Goal: Transaction & Acquisition: Obtain resource

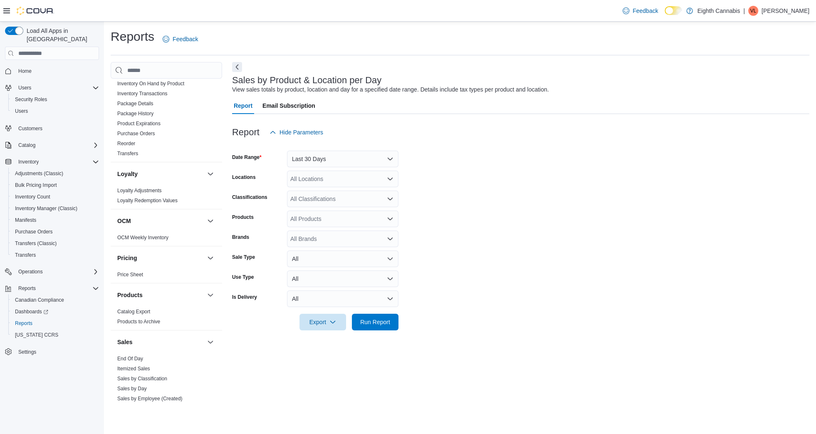
scroll to position [443, 0]
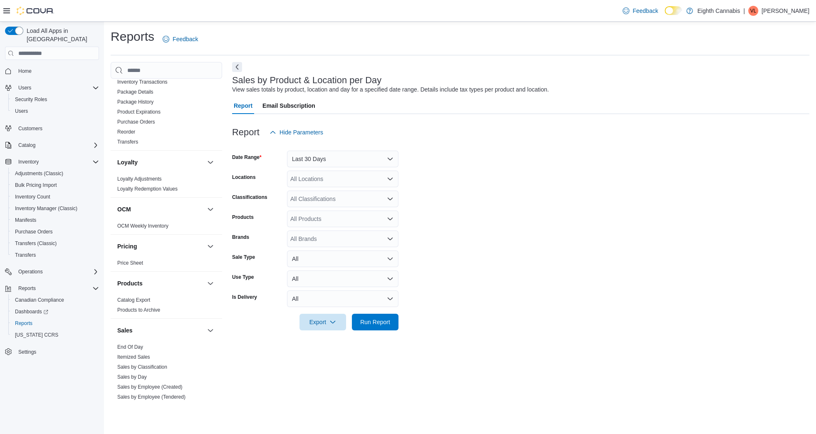
click at [134, 332] on div "Sales" at bounding box center [166, 330] width 111 height 23
click at [134, 344] on link "End Of Day" at bounding box center [130, 347] width 26 height 6
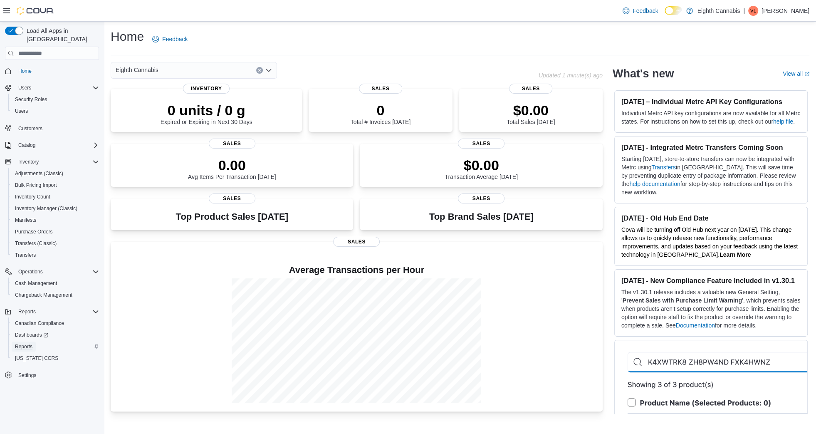
click at [28, 343] on span "Reports" at bounding box center [23, 346] width 17 height 7
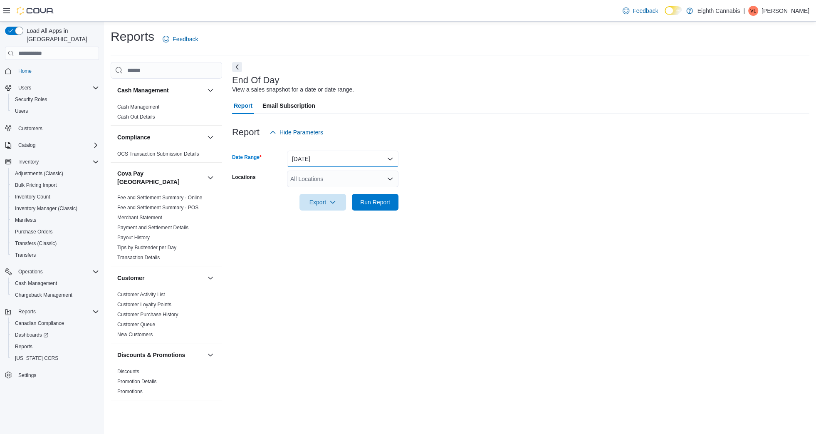
click at [364, 162] on button "Today" at bounding box center [342, 159] width 111 height 17
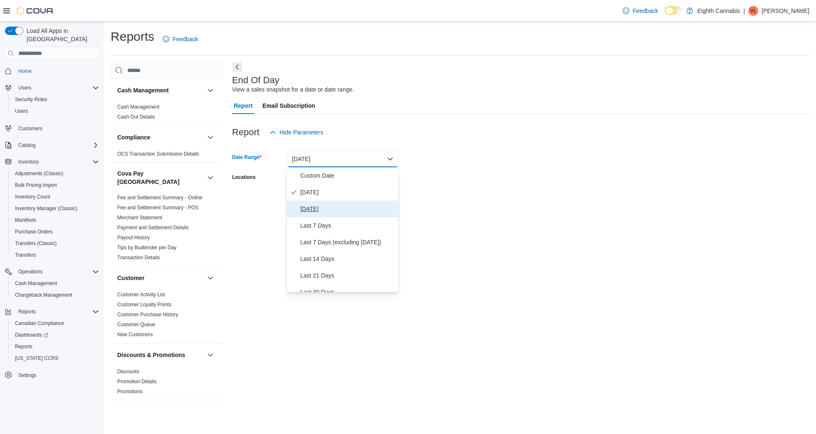
click at [360, 208] on span "Yesterday" at bounding box center [347, 209] width 95 height 10
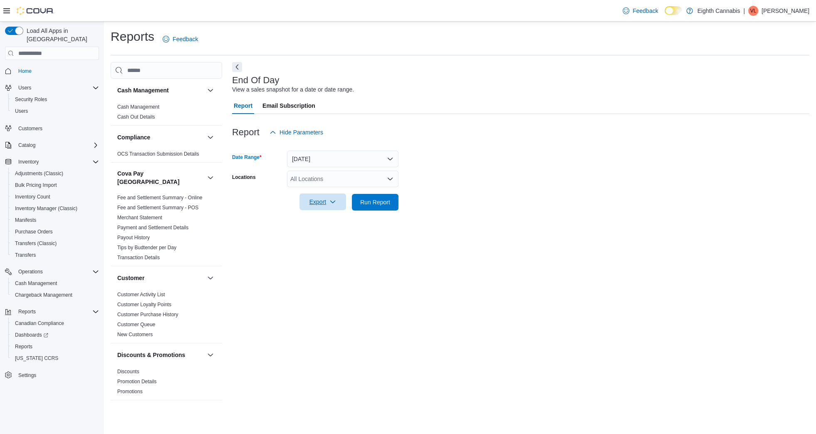
click at [309, 200] on span "Export" at bounding box center [322, 201] width 37 height 17
click at [333, 215] on button "Export to Excel" at bounding box center [323, 218] width 47 height 17
click at [34, 205] on span "Inventory Manager (Classic)" at bounding box center [46, 208] width 62 height 7
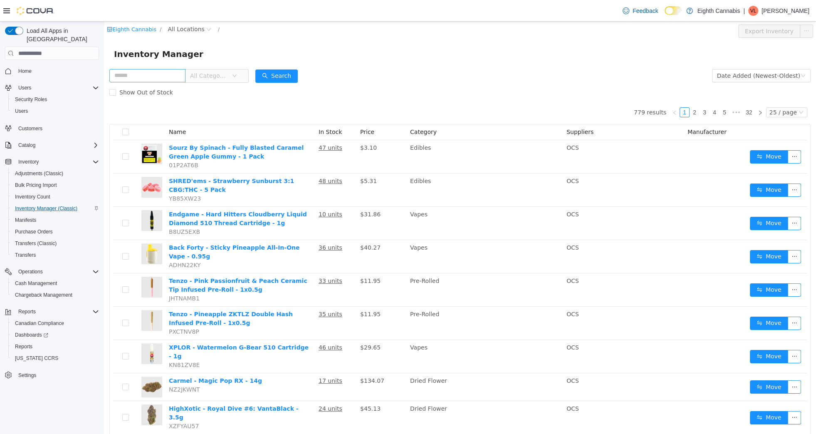
click at [134, 77] on input "text" at bounding box center [147, 75] width 76 height 13
type input "*****"
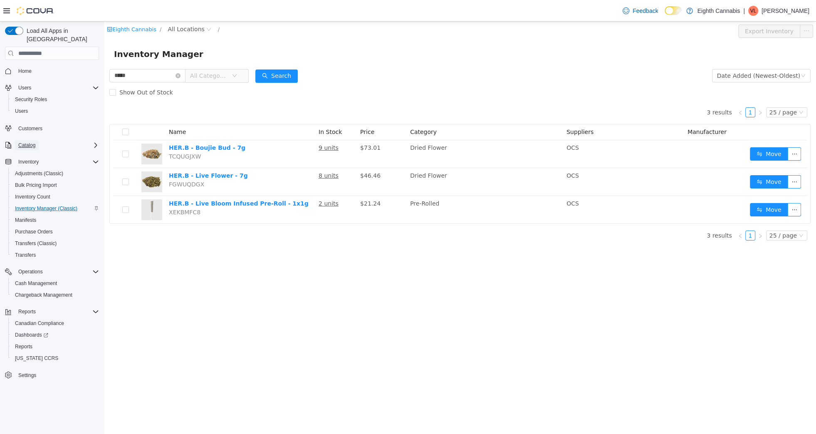
click at [27, 142] on span "Catalog" at bounding box center [26, 145] width 17 height 7
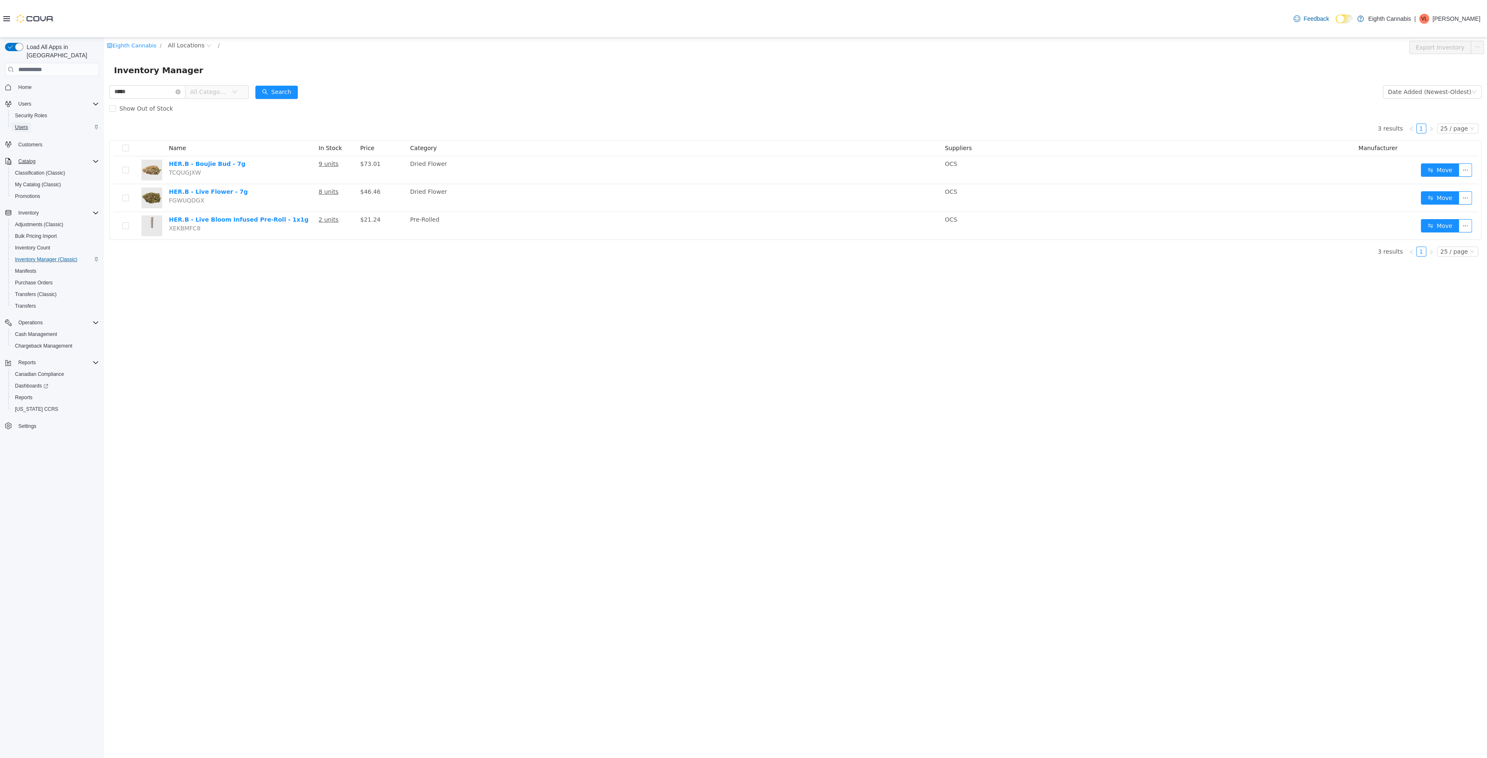
click at [27, 124] on span "Users" at bounding box center [21, 127] width 13 height 7
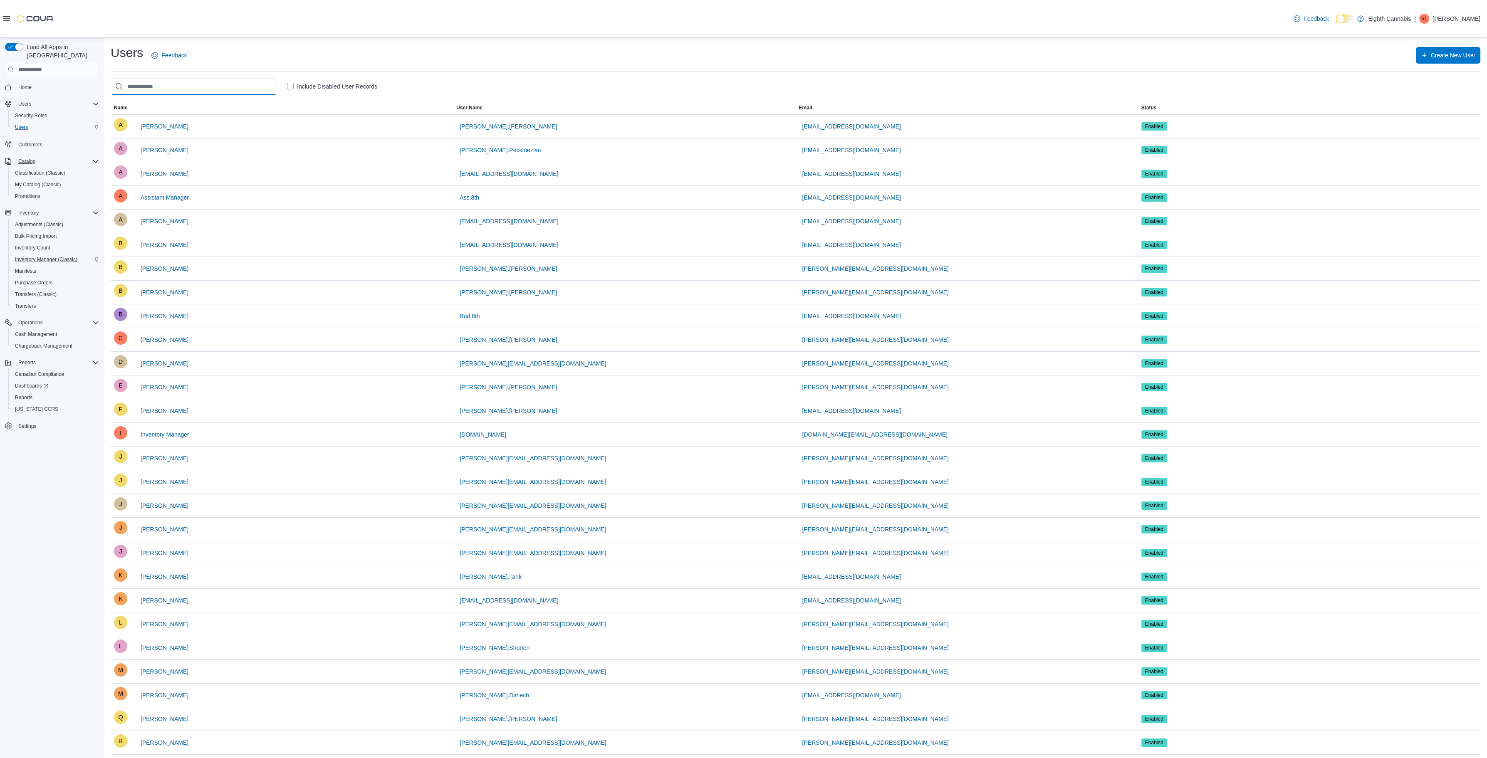
click at [131, 89] on input "search" at bounding box center [194, 86] width 166 height 17
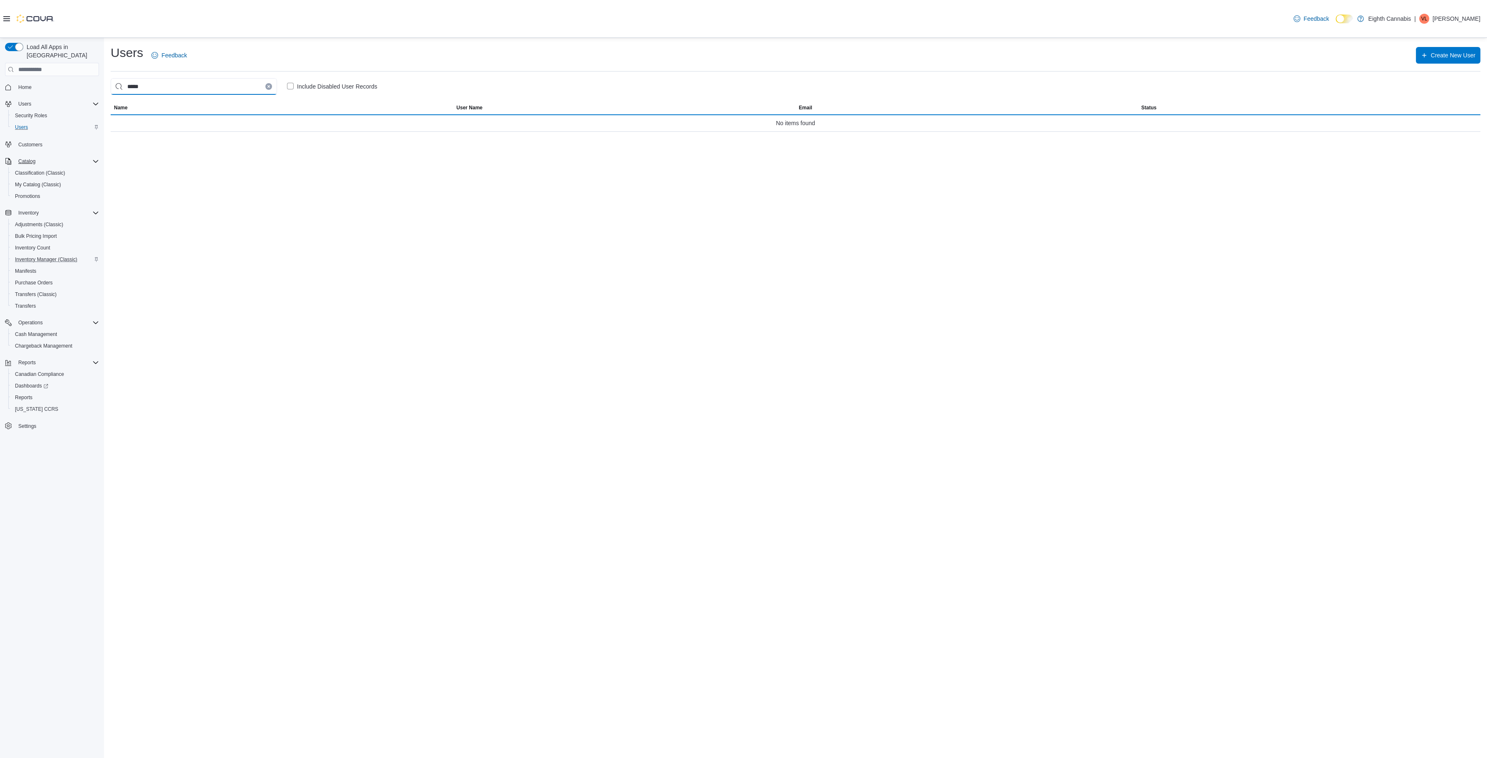
type input "*****"
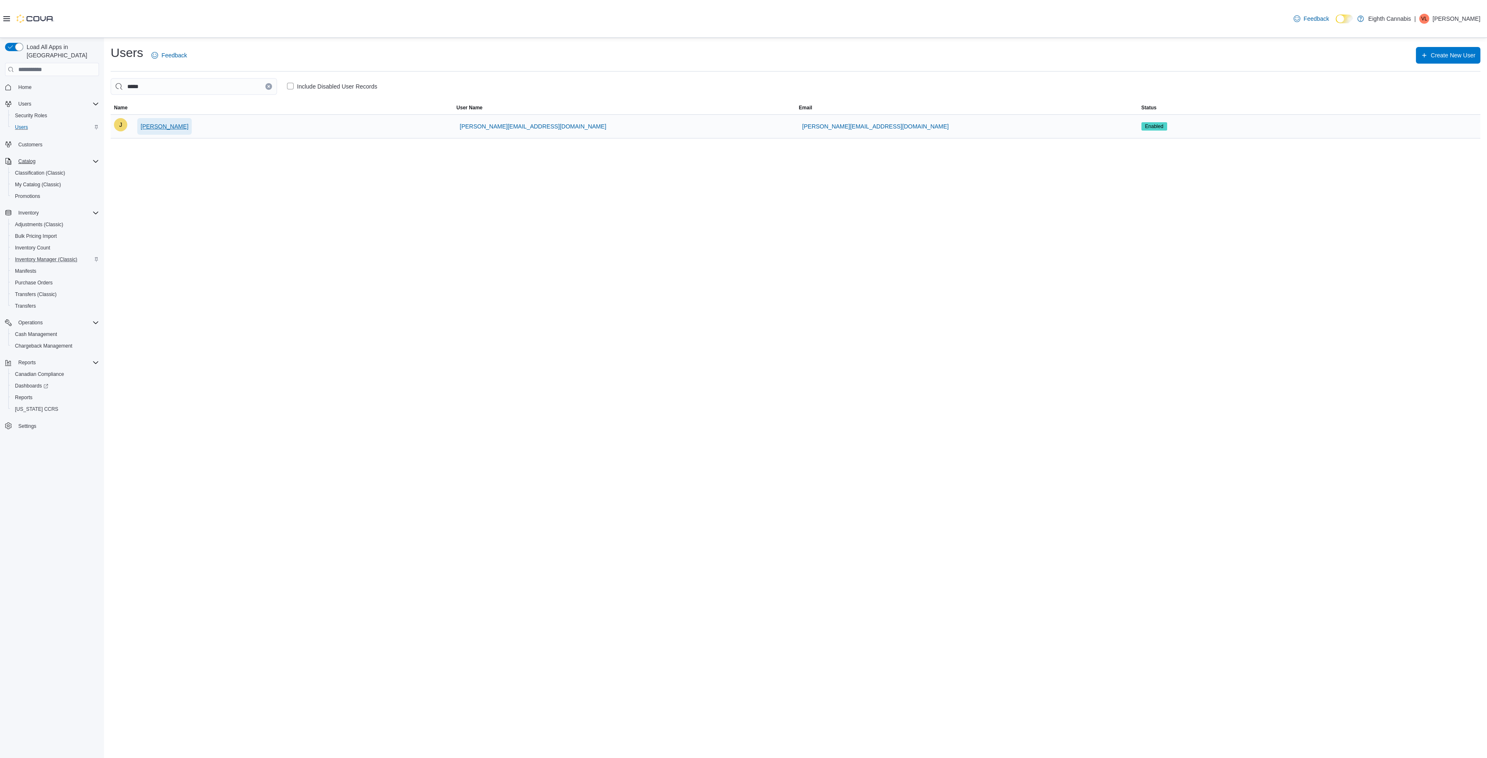
click at [151, 125] on span "Janae Smiley-Lewis" at bounding box center [165, 126] width 48 height 8
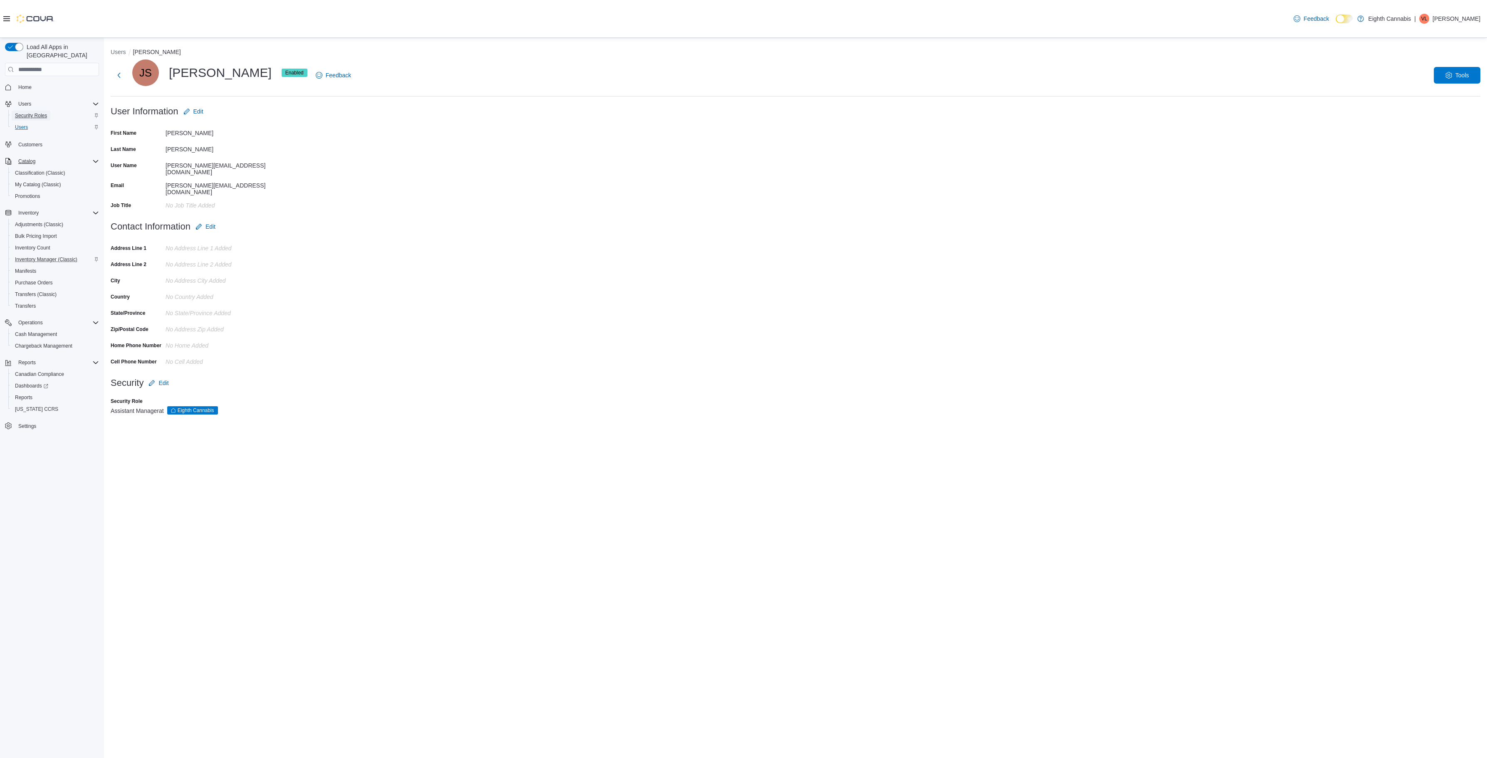
click at [34, 112] on span "Security Roles" at bounding box center [31, 115] width 32 height 7
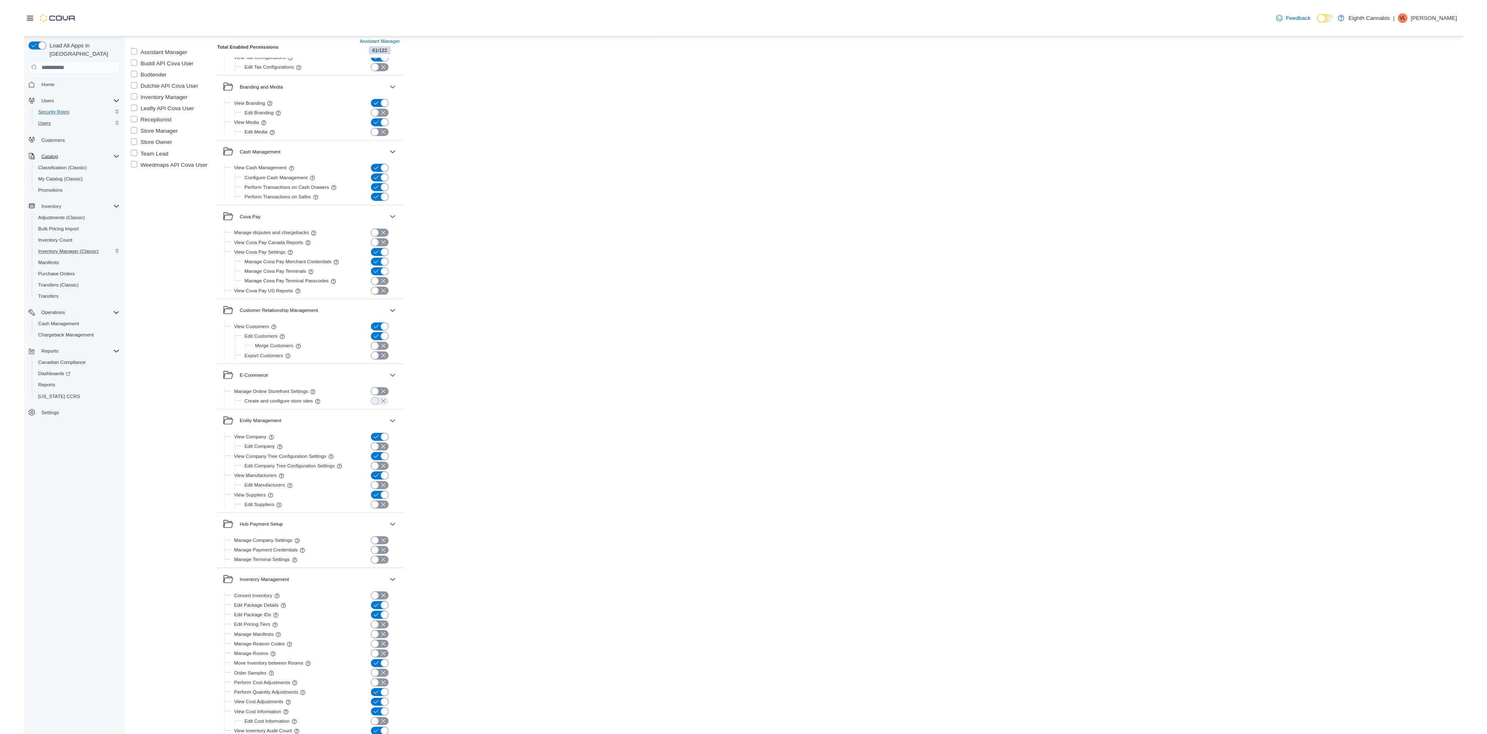
scroll to position [135, 0]
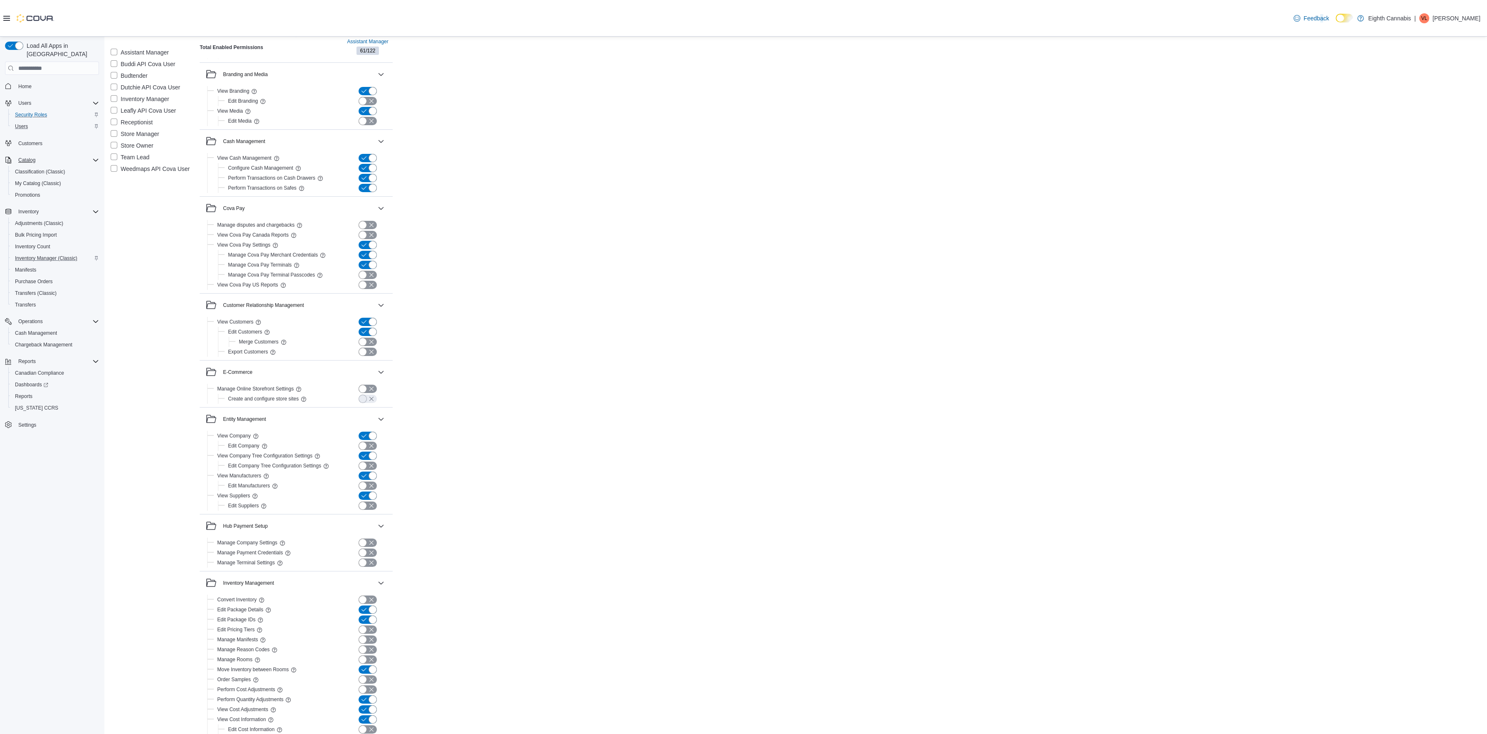
scroll to position [507, 0]
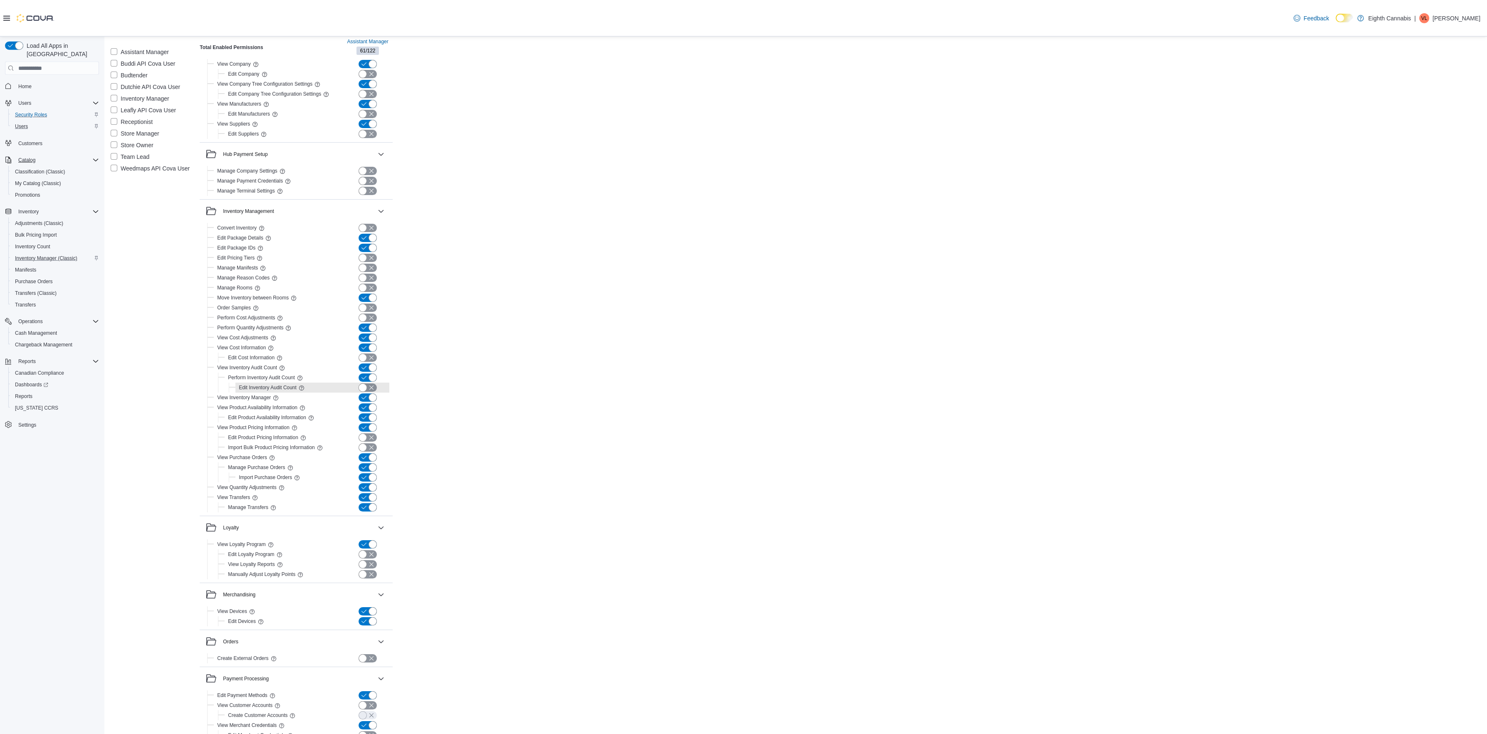
click at [370, 389] on button "button" at bounding box center [368, 387] width 18 height 8
click at [564, 433] on div "Total Enabled Permissions Assistant Manager 62 / 122 Accounting and Financials …" at bounding box center [840, 440] width 1281 height 1736
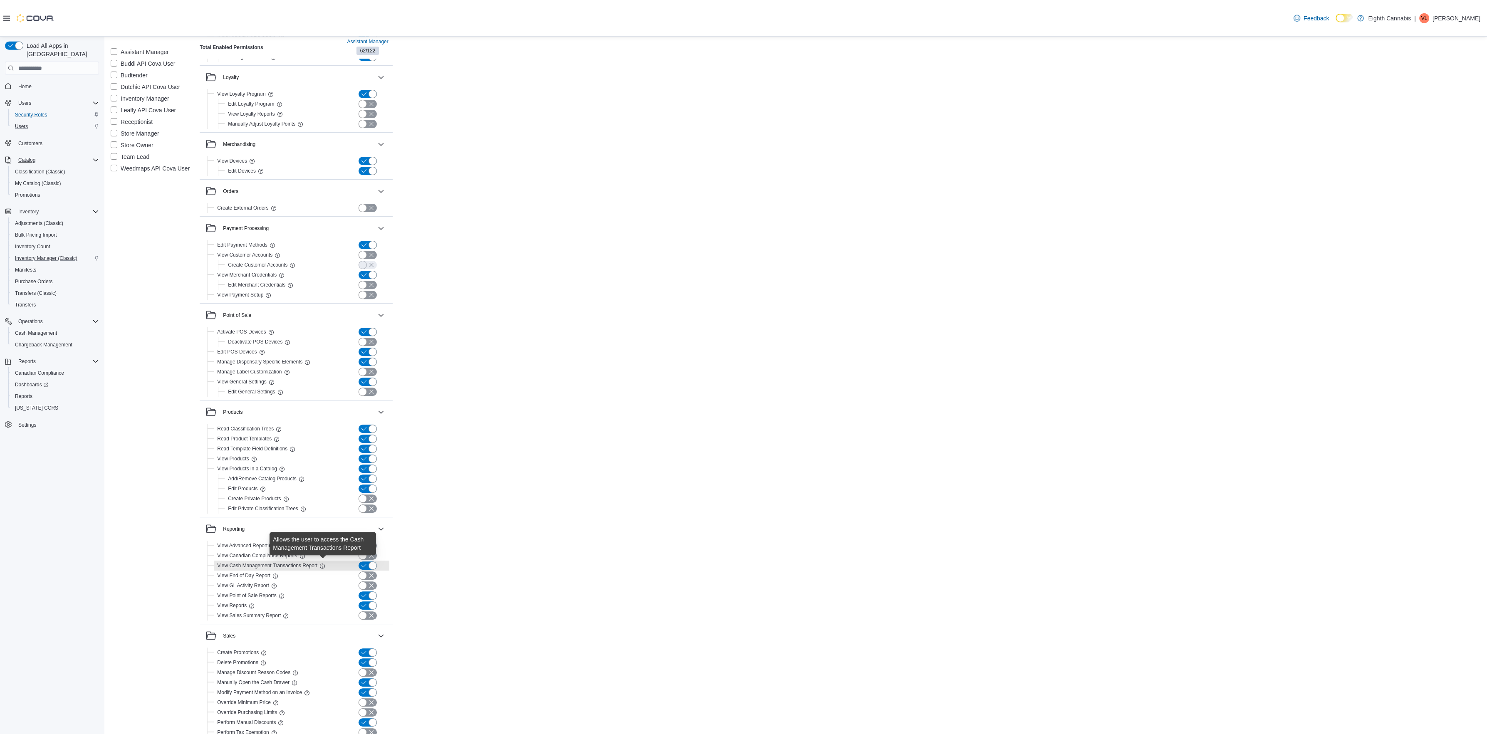
scroll to position [1087, 0]
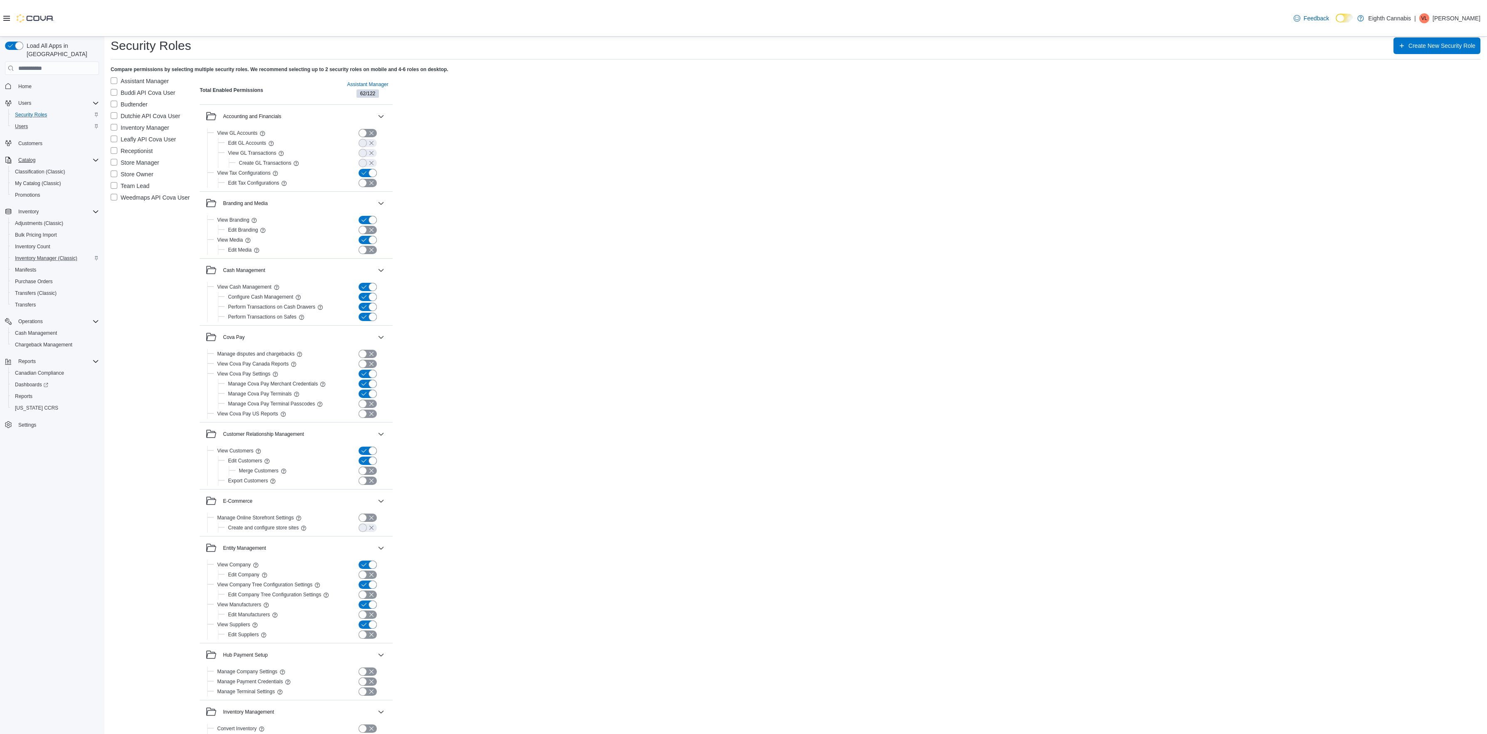
scroll to position [0, 0]
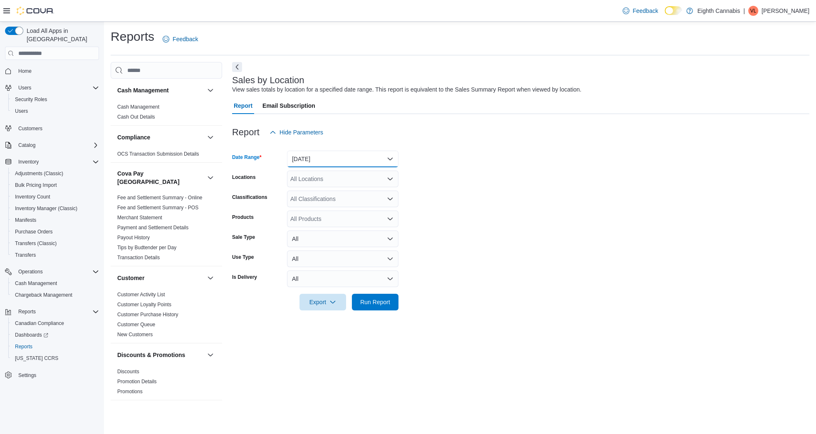
click at [320, 155] on button "Yesterday" at bounding box center [342, 159] width 111 height 17
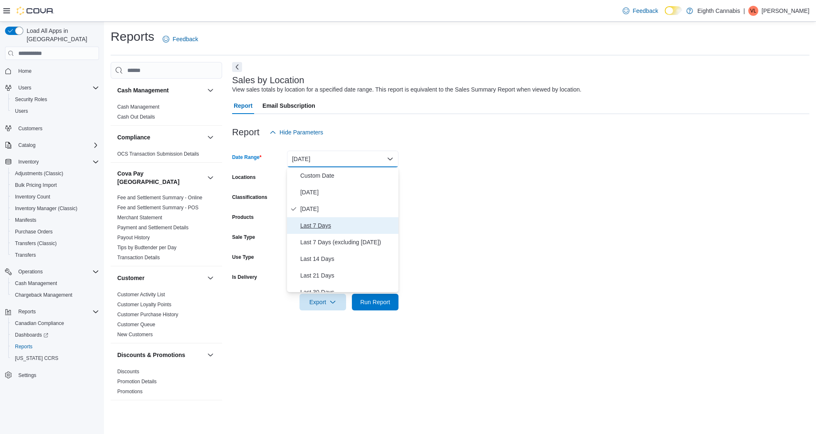
click at [320, 228] on span "Last 7 Days" at bounding box center [347, 225] width 95 height 10
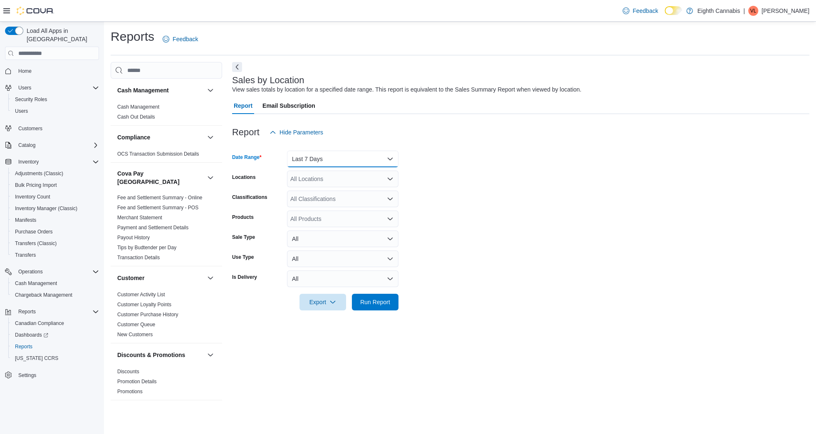
click at [333, 153] on button "Last 7 Days" at bounding box center [342, 159] width 111 height 17
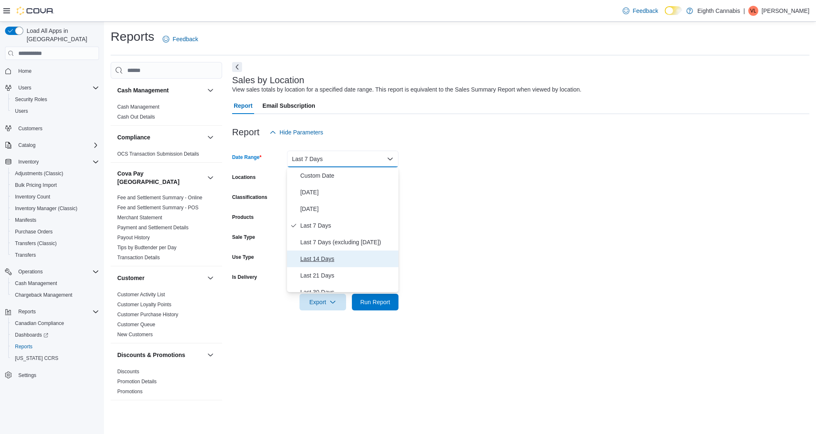
click at [314, 257] on span "Last 14 Days" at bounding box center [347, 259] width 95 height 10
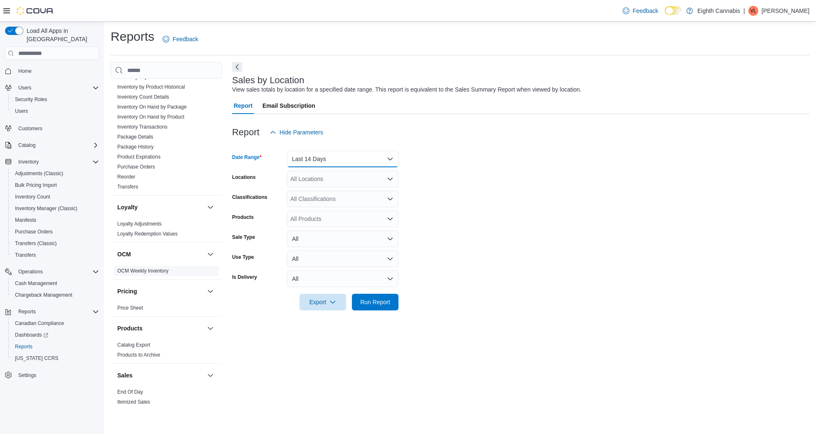
scroll to position [417, 0]
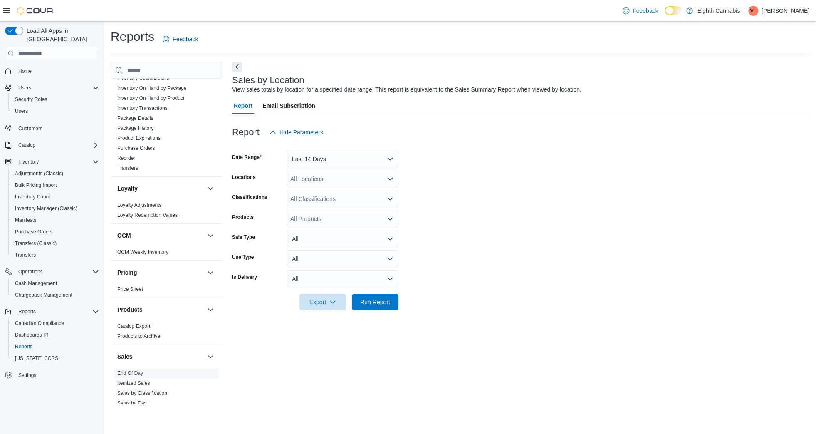
click at [141, 370] on link "End Of Day" at bounding box center [130, 373] width 26 height 6
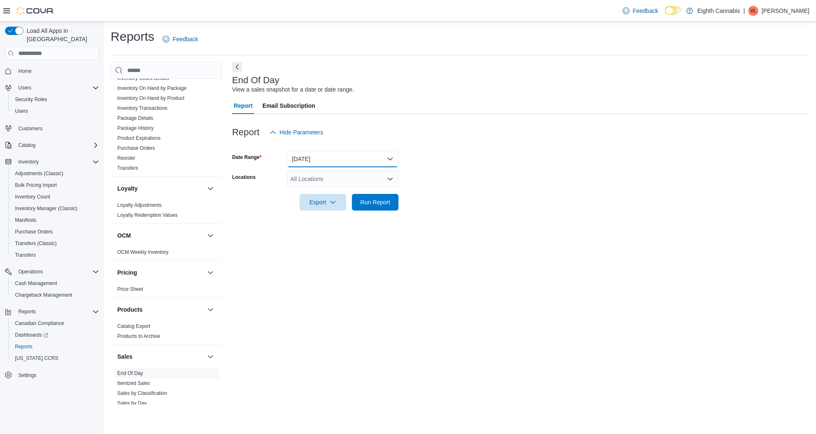
click at [334, 166] on button "Today" at bounding box center [342, 159] width 111 height 17
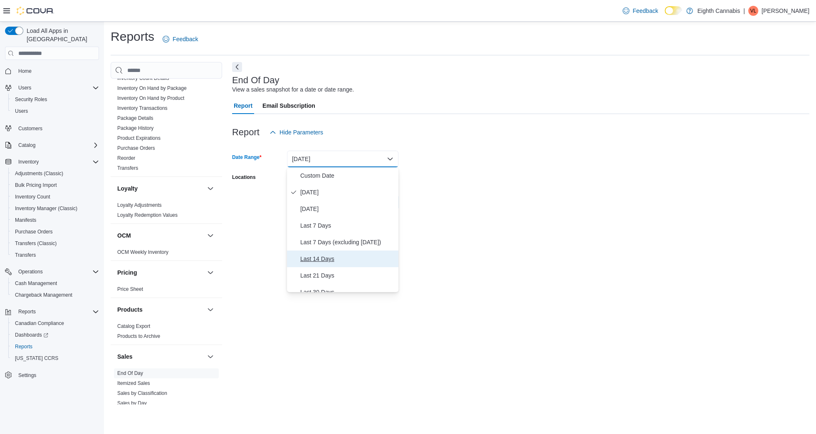
click at [339, 256] on span "Last 14 Days" at bounding box center [347, 259] width 95 height 10
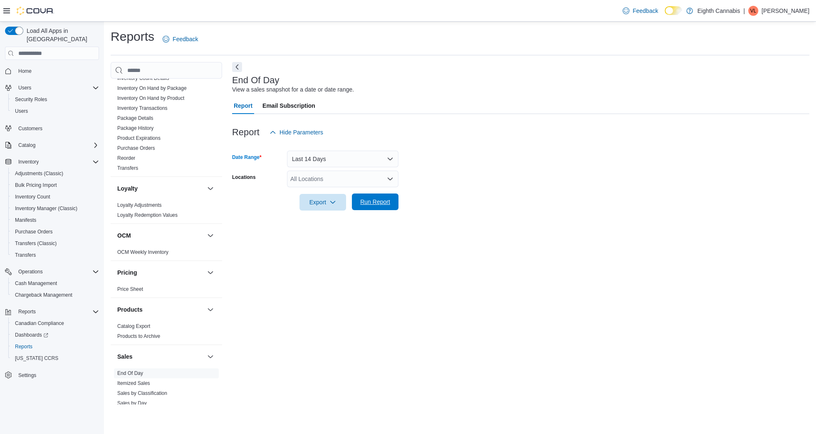
click at [371, 205] on span "Run Report" at bounding box center [375, 202] width 30 height 8
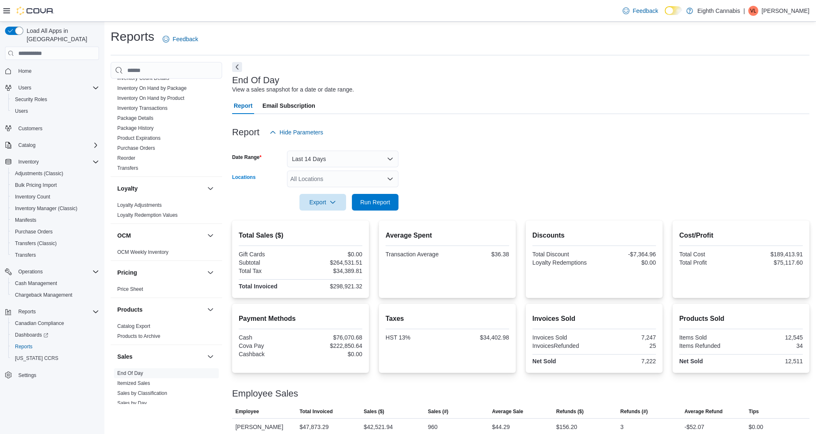
click at [324, 176] on div "All Locations" at bounding box center [342, 179] width 111 height 17
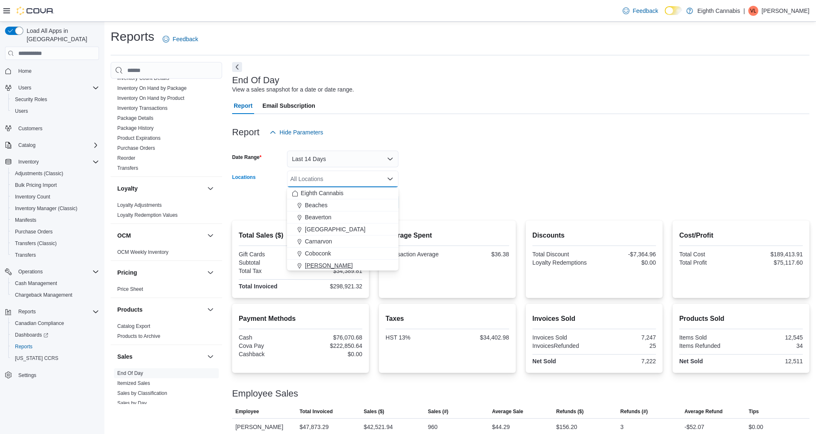
click at [327, 263] on span "Danforth" at bounding box center [329, 265] width 48 height 8
click at [480, 169] on form "Date Range Last 14 Days Locations Danforth Combo box. Selected. Danforth. Press…" at bounding box center [520, 176] width 577 height 70
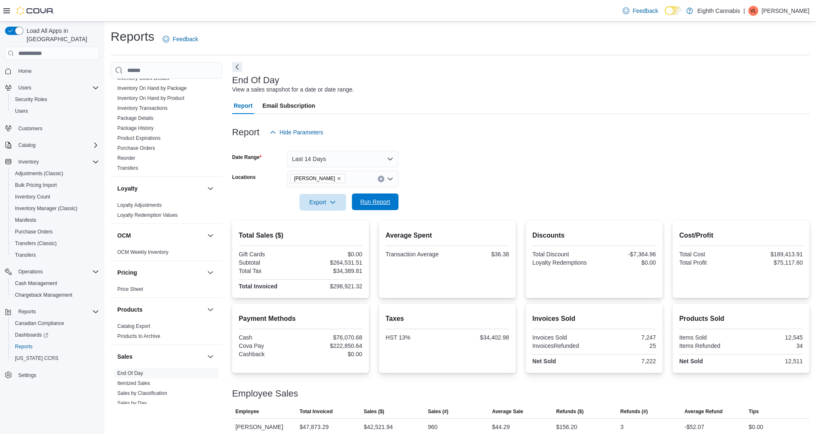
click at [375, 206] on span "Run Report" at bounding box center [375, 202] width 30 height 8
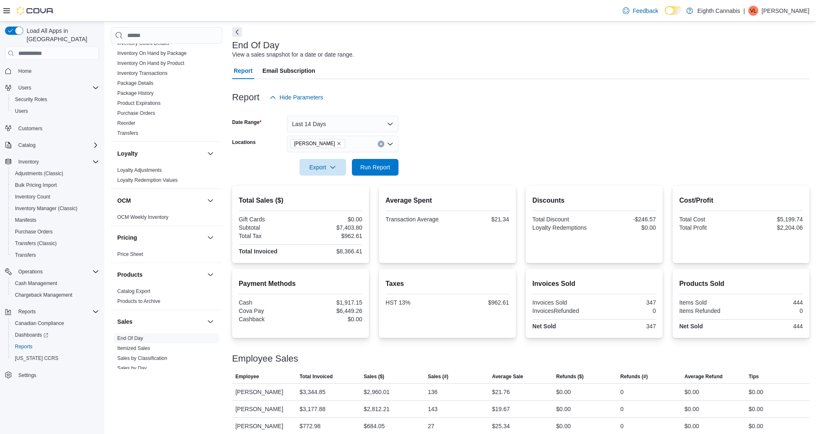
scroll to position [94, 0]
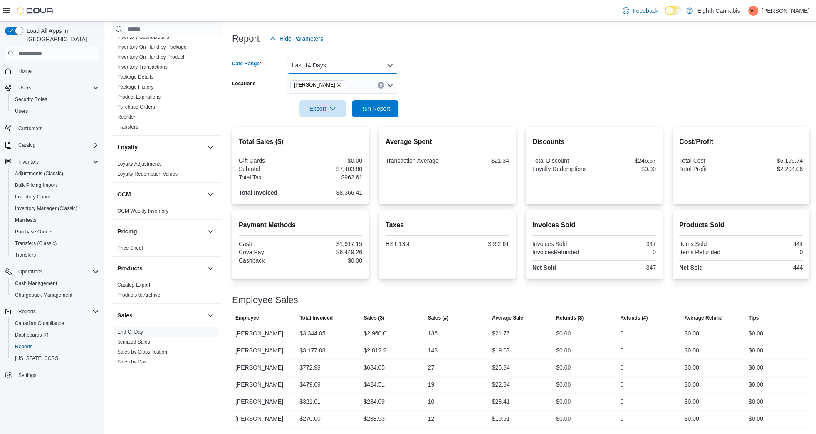
click at [342, 62] on button "Last 14 Days" at bounding box center [342, 65] width 111 height 17
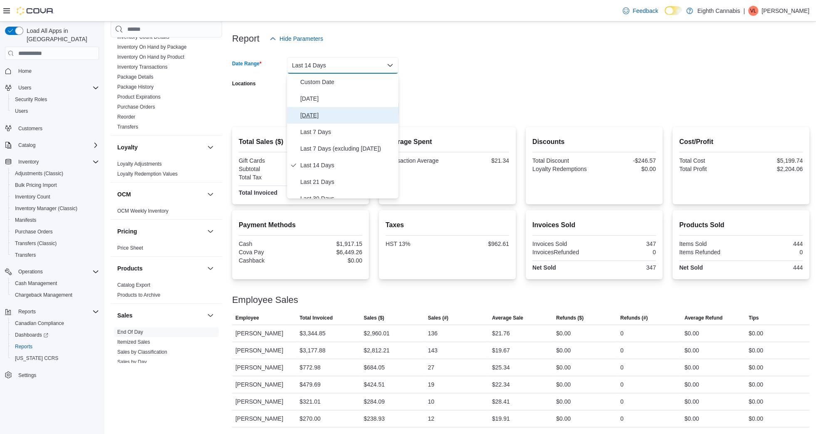
click at [328, 112] on span "Yesterday" at bounding box center [347, 115] width 95 height 10
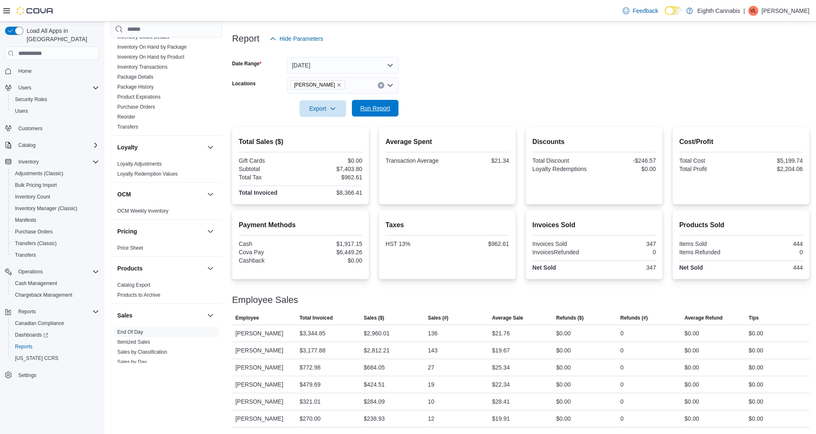
click at [378, 108] on span "Run Report" at bounding box center [375, 108] width 30 height 8
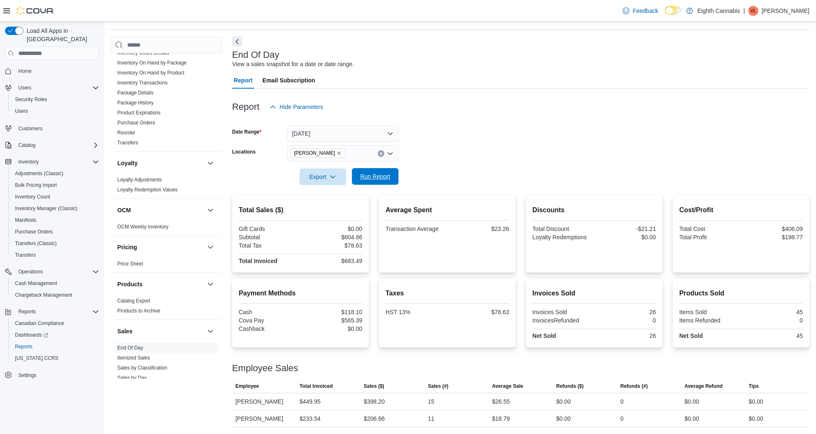
scroll to position [25, 0]
click at [359, 132] on button "Yesterday" at bounding box center [342, 133] width 111 height 17
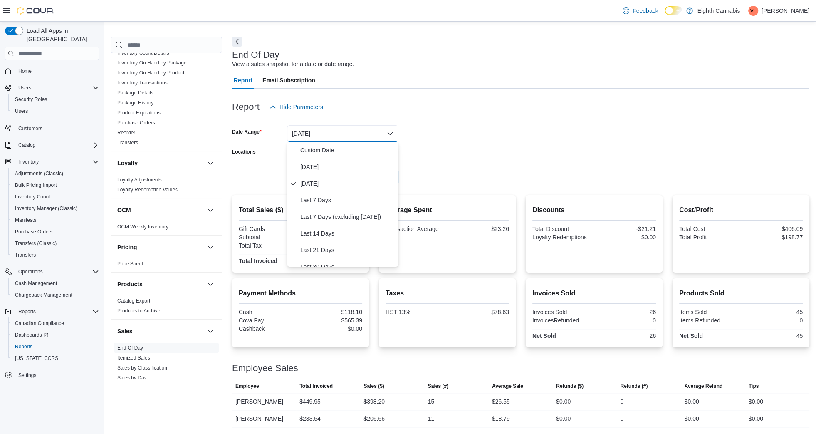
click at [472, 149] on form "Date Range Yesterday Locations Danforth Export Run Report" at bounding box center [520, 150] width 577 height 70
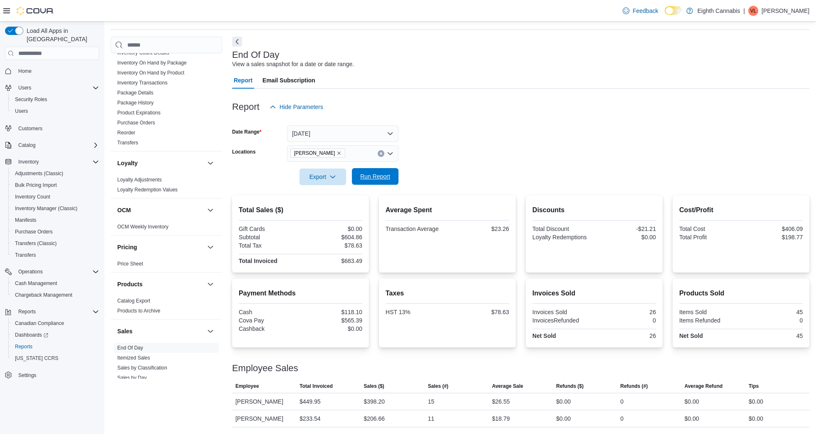
click at [383, 177] on span "Run Report" at bounding box center [375, 176] width 30 height 8
click at [320, 153] on span "Danforth" at bounding box center [317, 152] width 55 height 9
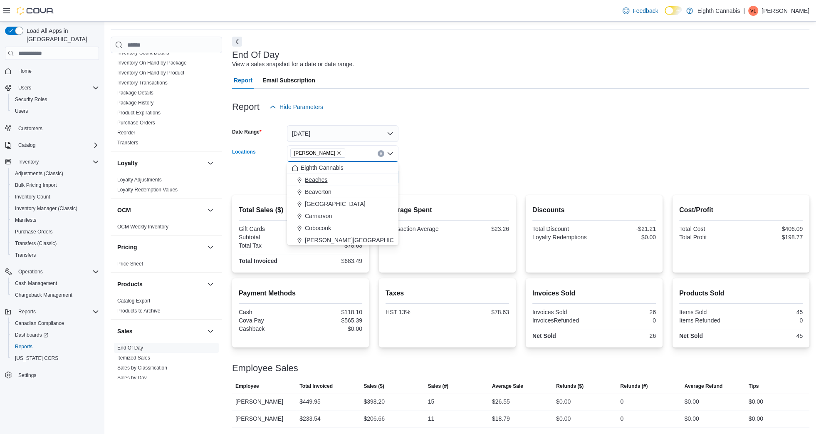
click at [313, 183] on span "Beaches" at bounding box center [316, 180] width 22 height 8
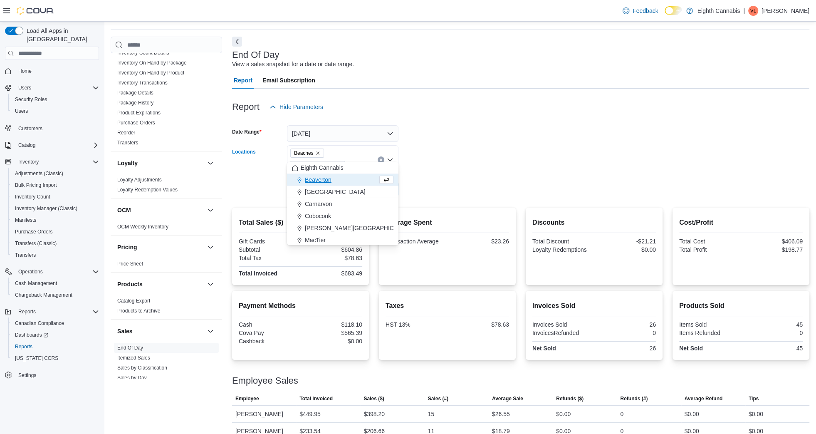
click at [341, 163] on icon "Remove Danforth from selection in this group" at bounding box center [338, 165] width 5 height 5
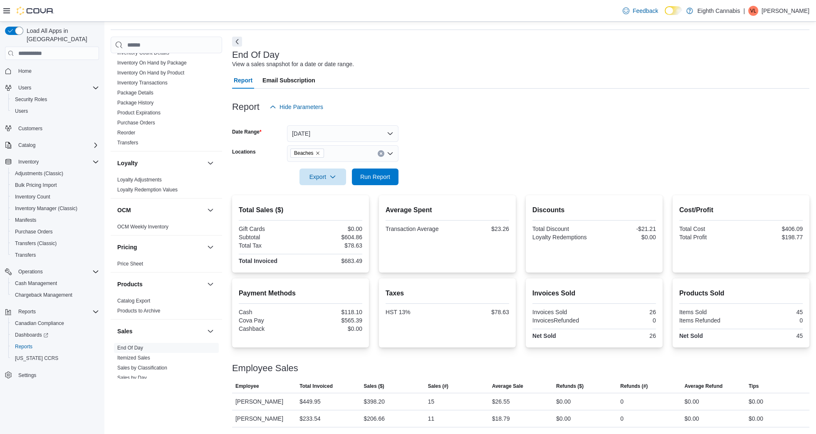
click at [444, 156] on form "Date Range Yesterday Locations Beaches Export Run Report" at bounding box center [520, 150] width 577 height 70
click at [369, 175] on span "Run Report" at bounding box center [375, 176] width 30 height 8
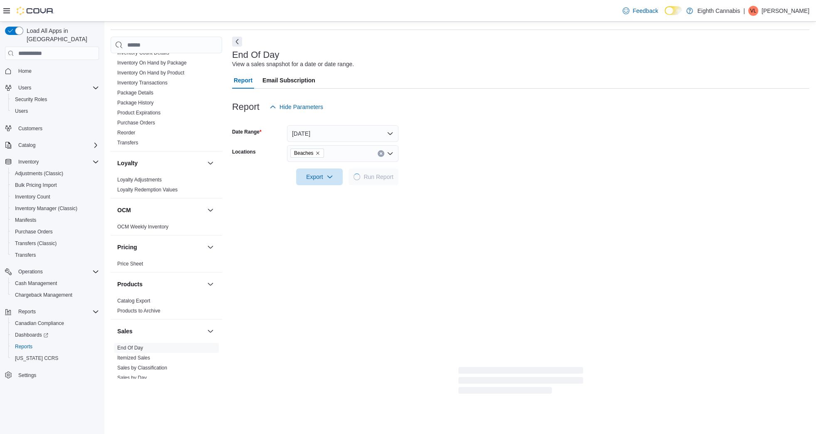
scroll to position [8, 0]
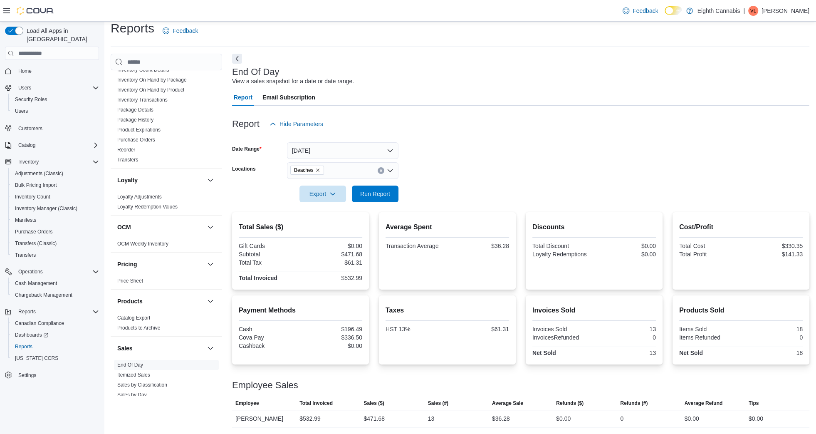
click at [507, 150] on form "Date Range Yesterday Locations Beaches Export Run Report" at bounding box center [520, 167] width 577 height 70
click at [339, 154] on button "Yesterday" at bounding box center [342, 150] width 111 height 17
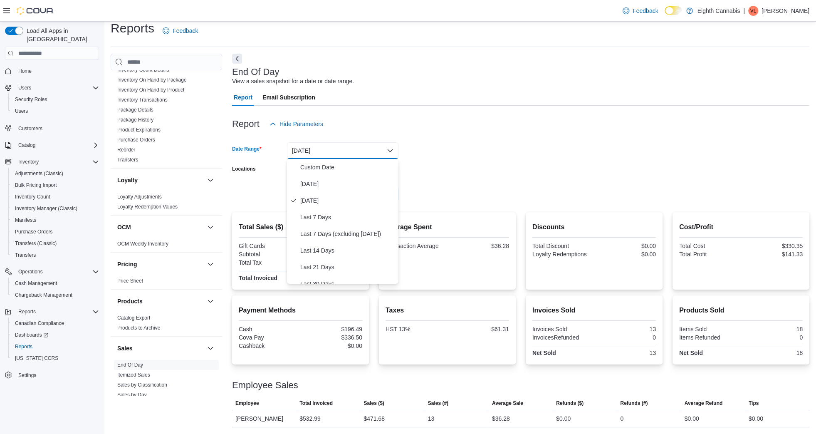
click at [483, 179] on div at bounding box center [520, 182] width 577 height 7
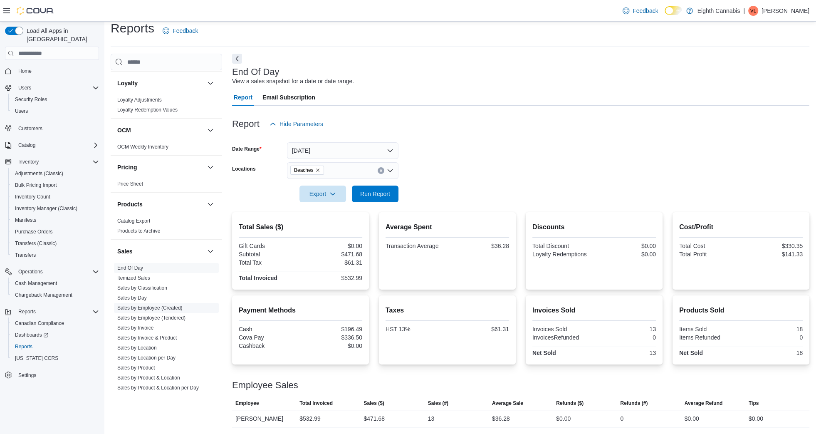
scroll to position [569, 0]
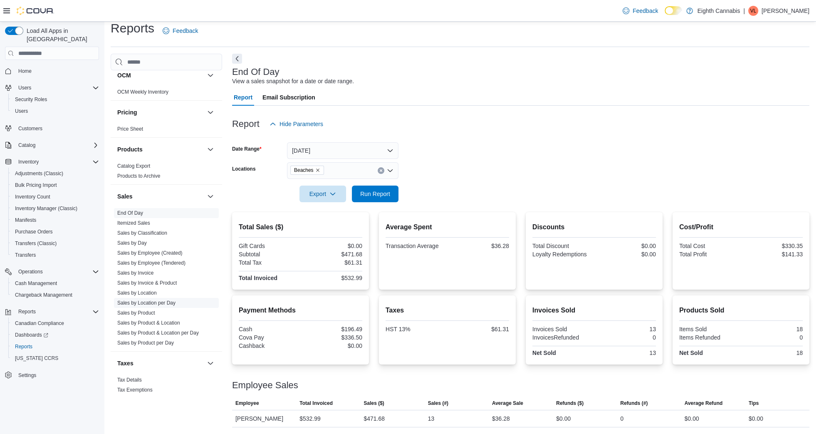
click at [160, 300] on link "Sales by Location per Day" at bounding box center [146, 303] width 58 height 6
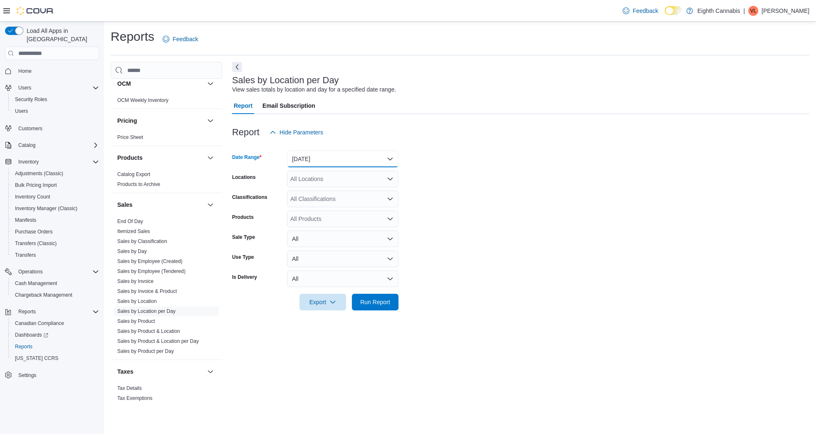
click at [307, 158] on button "Yesterday" at bounding box center [342, 159] width 111 height 17
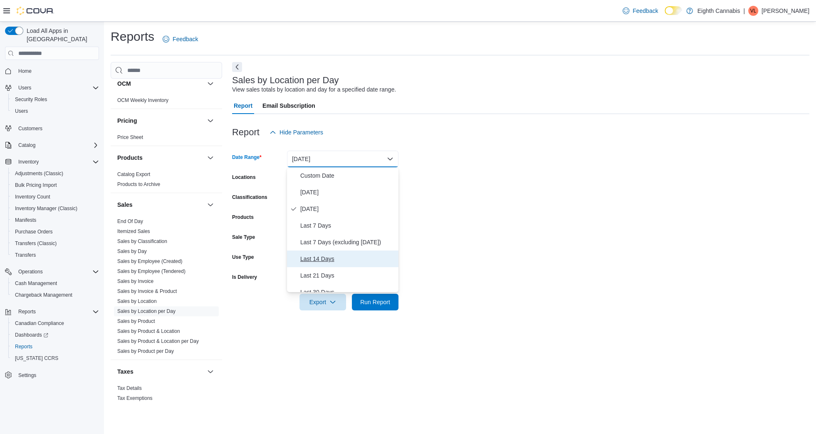
click at [304, 257] on span "Last 14 Days" at bounding box center [347, 259] width 95 height 10
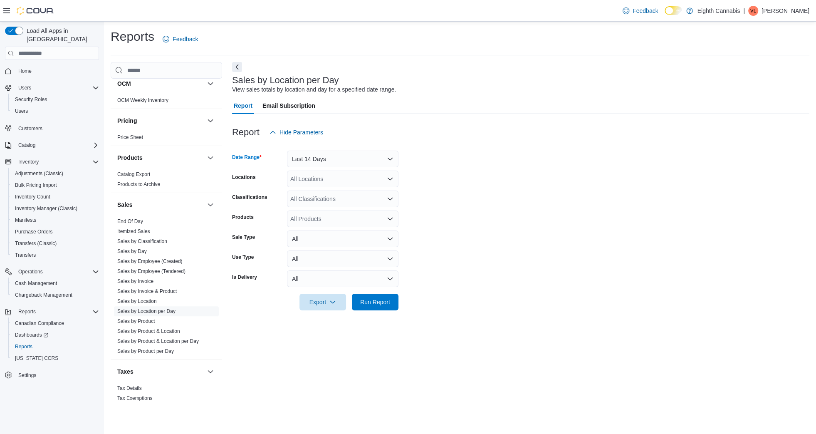
click at [314, 177] on div "All Locations" at bounding box center [342, 179] width 111 height 17
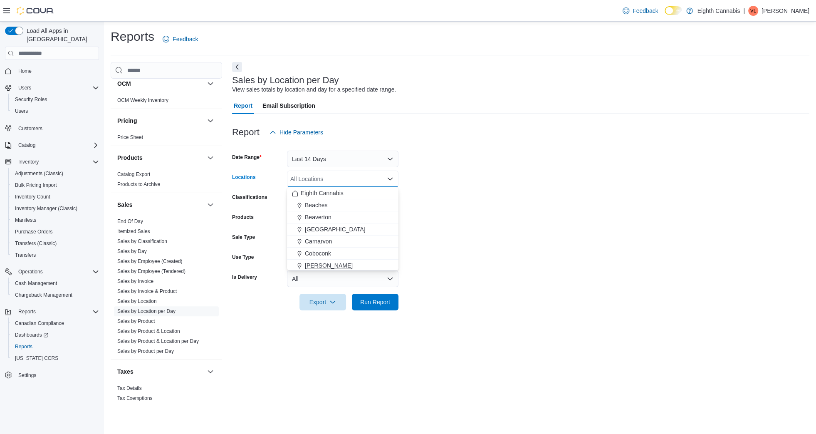
click at [314, 266] on span "Danforth" at bounding box center [329, 265] width 48 height 8
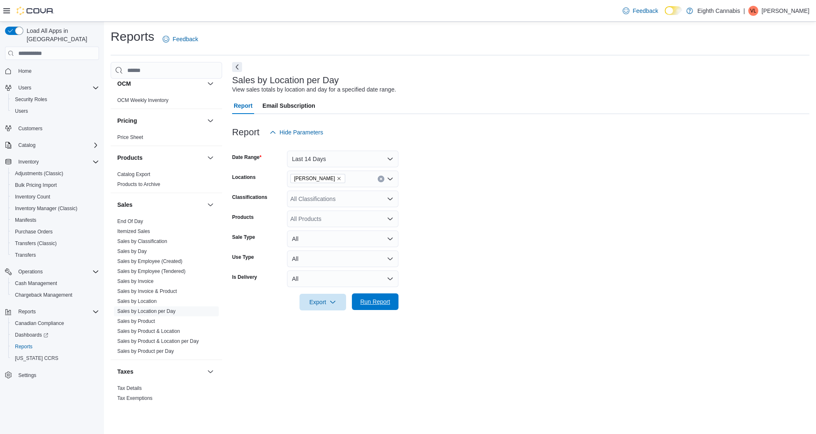
click at [362, 304] on span "Run Report" at bounding box center [375, 301] width 30 height 8
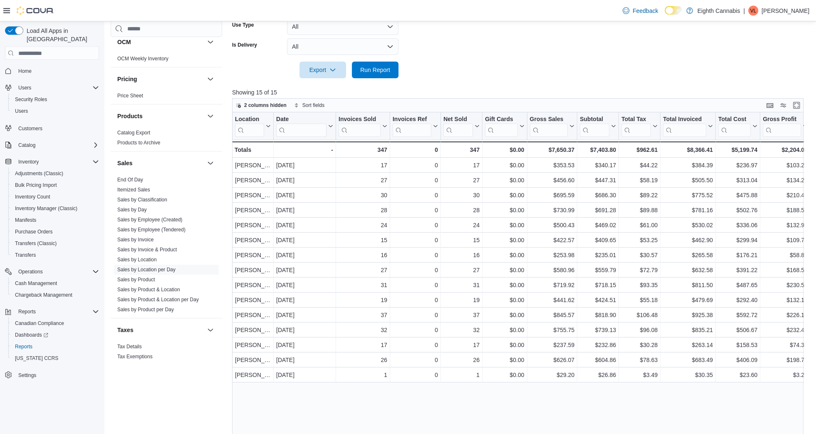
scroll to position [250, 0]
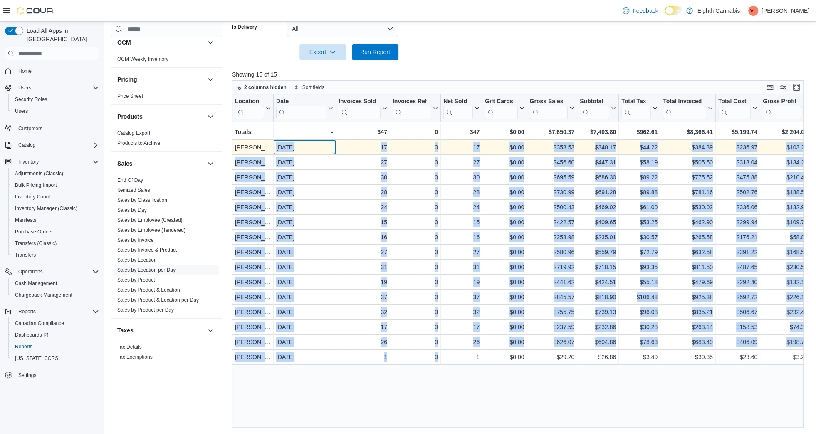
drag, startPoint x: 275, startPoint y: 146, endPoint x: 447, endPoint y: 352, distance: 268.7
click at [336, 155] on div "Jul 29, 2025 - Date, column 2, row 1" at bounding box center [305, 147] width 62 height 15
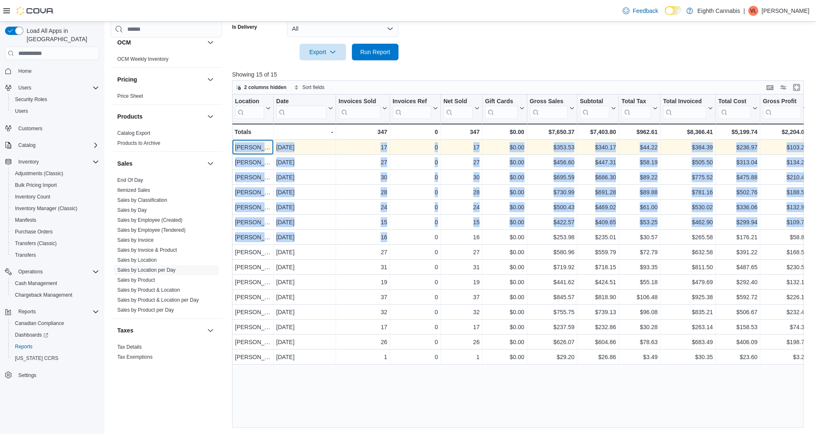
drag, startPoint x: 236, startPoint y: 146, endPoint x: 407, endPoint y: 238, distance: 194.3
click at [271, 152] on div "Danforth" at bounding box center [253, 147] width 36 height 10
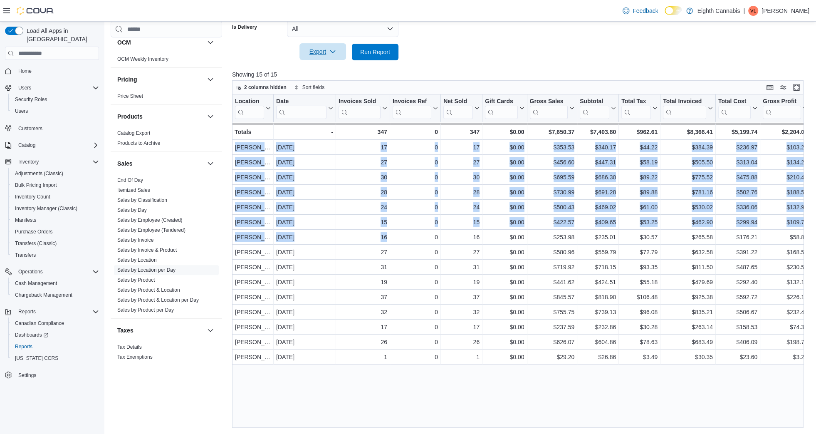
click at [331, 48] on span "Export" at bounding box center [322, 51] width 37 height 17
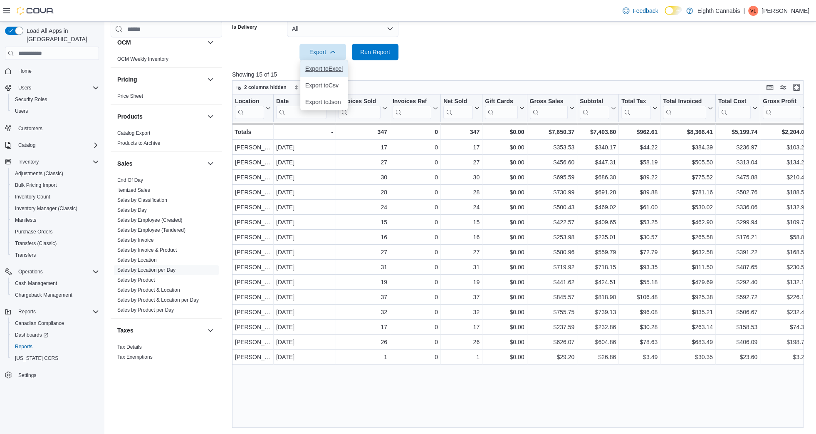
click at [327, 67] on span "Export to Excel" at bounding box center [323, 68] width 37 height 7
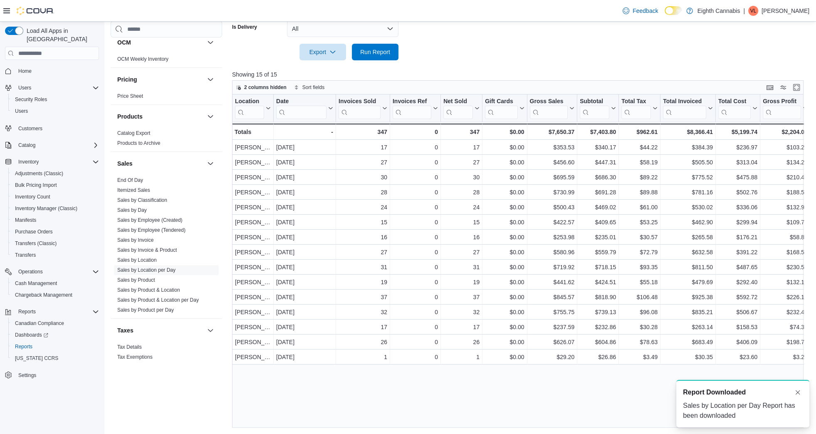
scroll to position [0, 0]
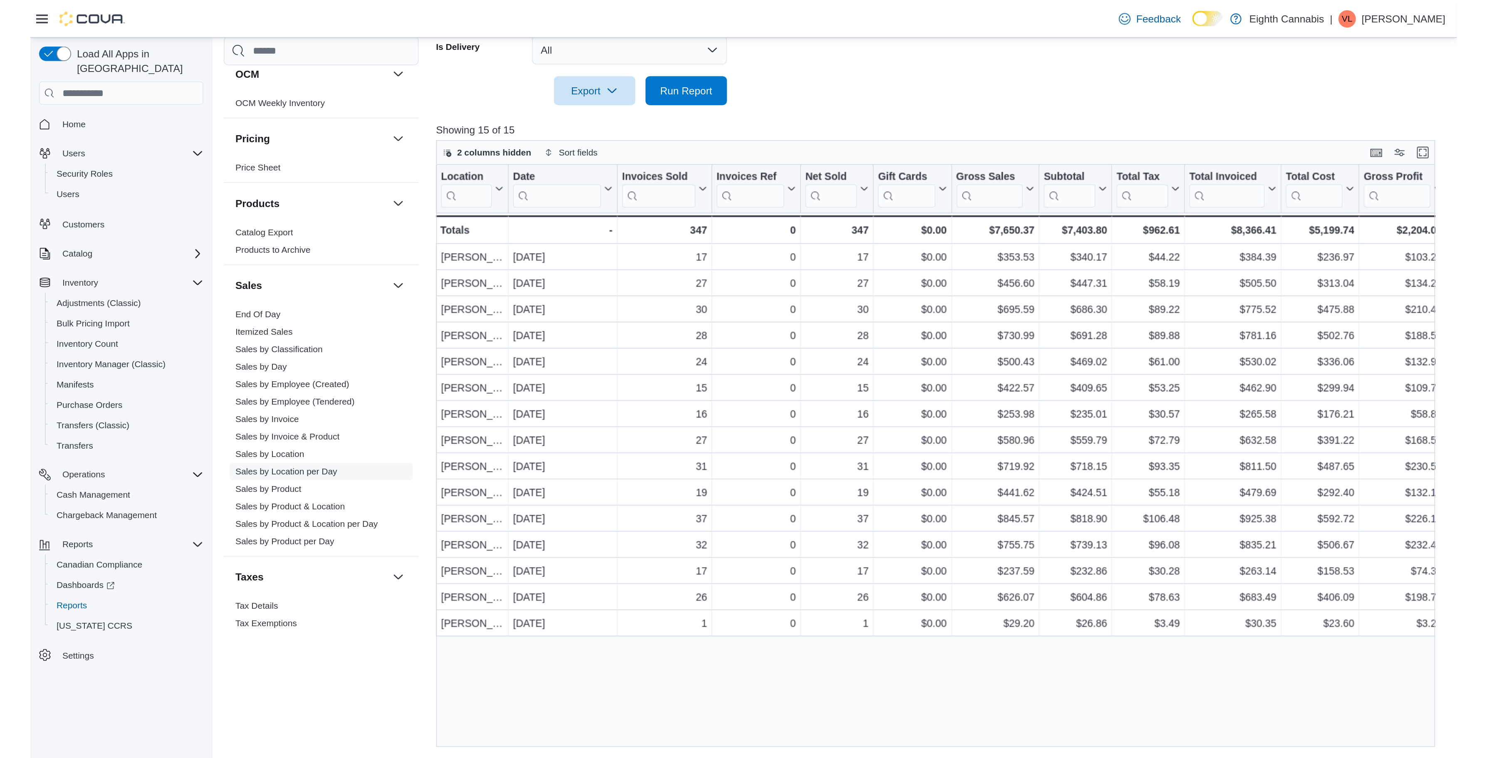
scroll to position [70, 0]
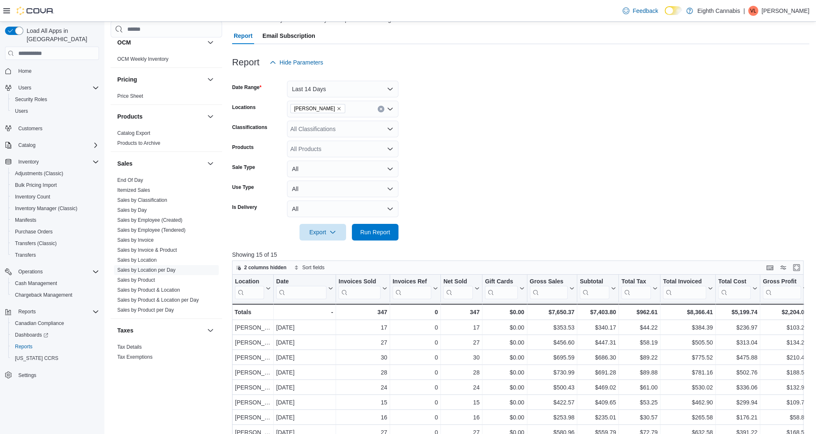
click at [336, 107] on icon "Remove Danforth from selection in this group" at bounding box center [338, 108] width 5 height 5
click at [329, 137] on div "Beaches" at bounding box center [342, 135] width 101 height 8
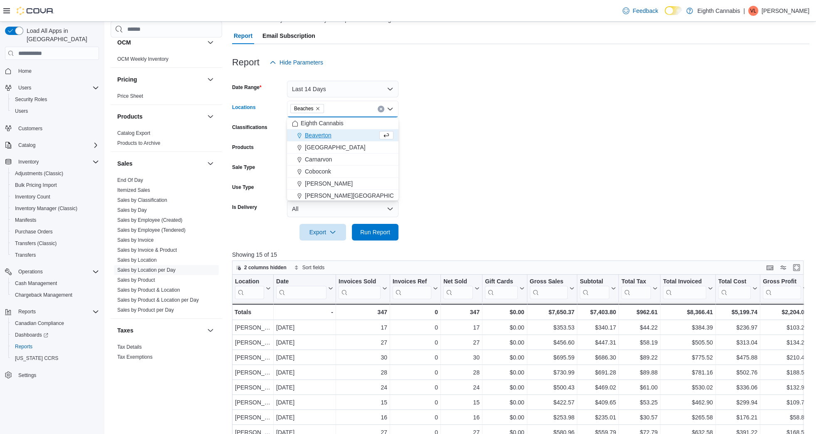
click at [543, 191] on form "Date Range Last 14 Days Locations Beaches Combo box. Selected. Beaches. Press B…" at bounding box center [520, 156] width 577 height 170
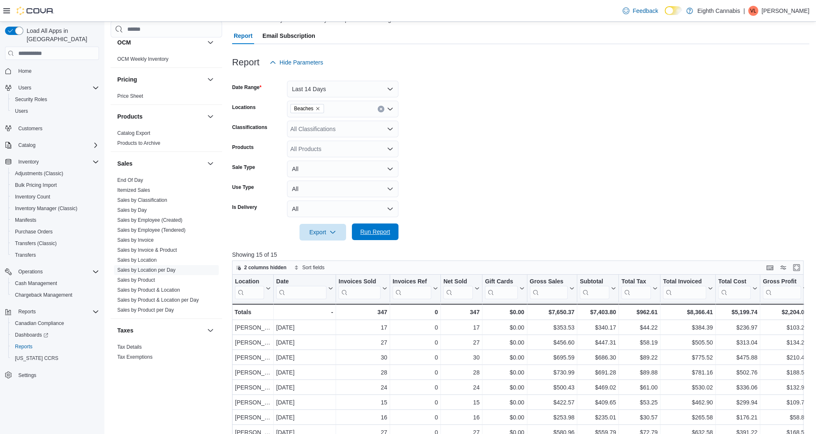
click at [375, 235] on span "Run Report" at bounding box center [375, 232] width 30 height 8
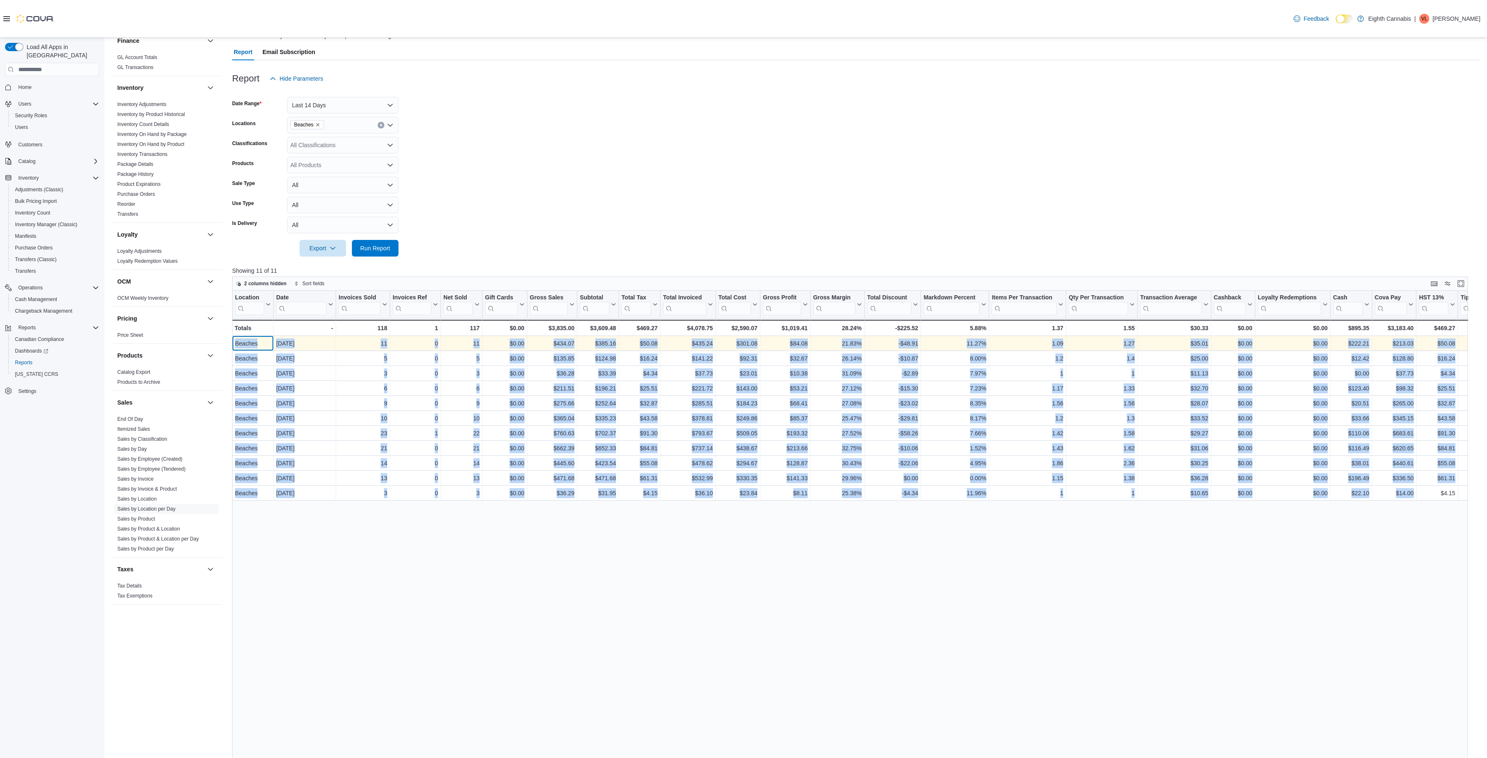
scroll to position [0, 32]
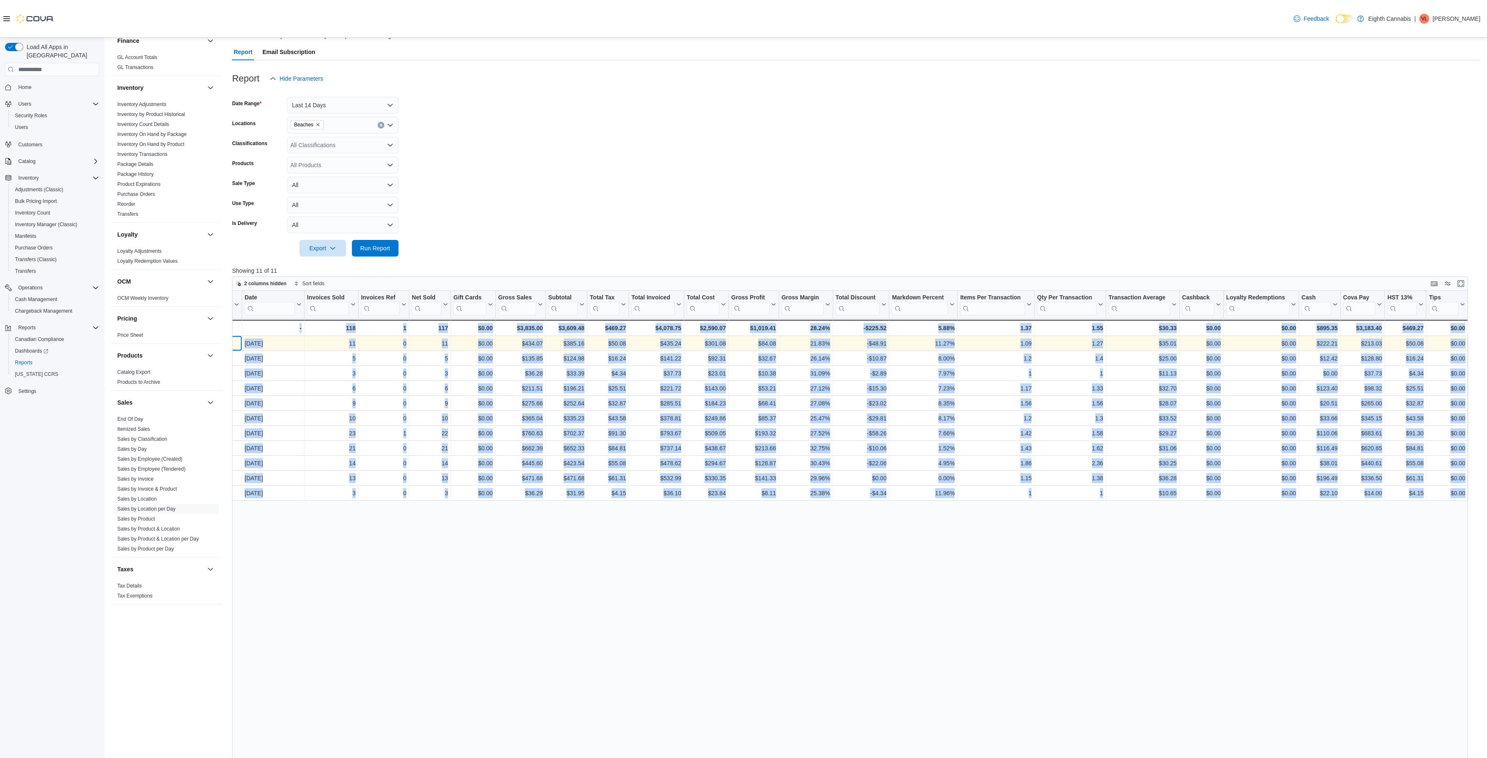
drag, startPoint x: 233, startPoint y: 343, endPoint x: 1487, endPoint y: 485, distance: 1261.3
click at [242, 351] on div "Beaches - Location, column 1, row 1" at bounding box center [221, 343] width 42 height 15
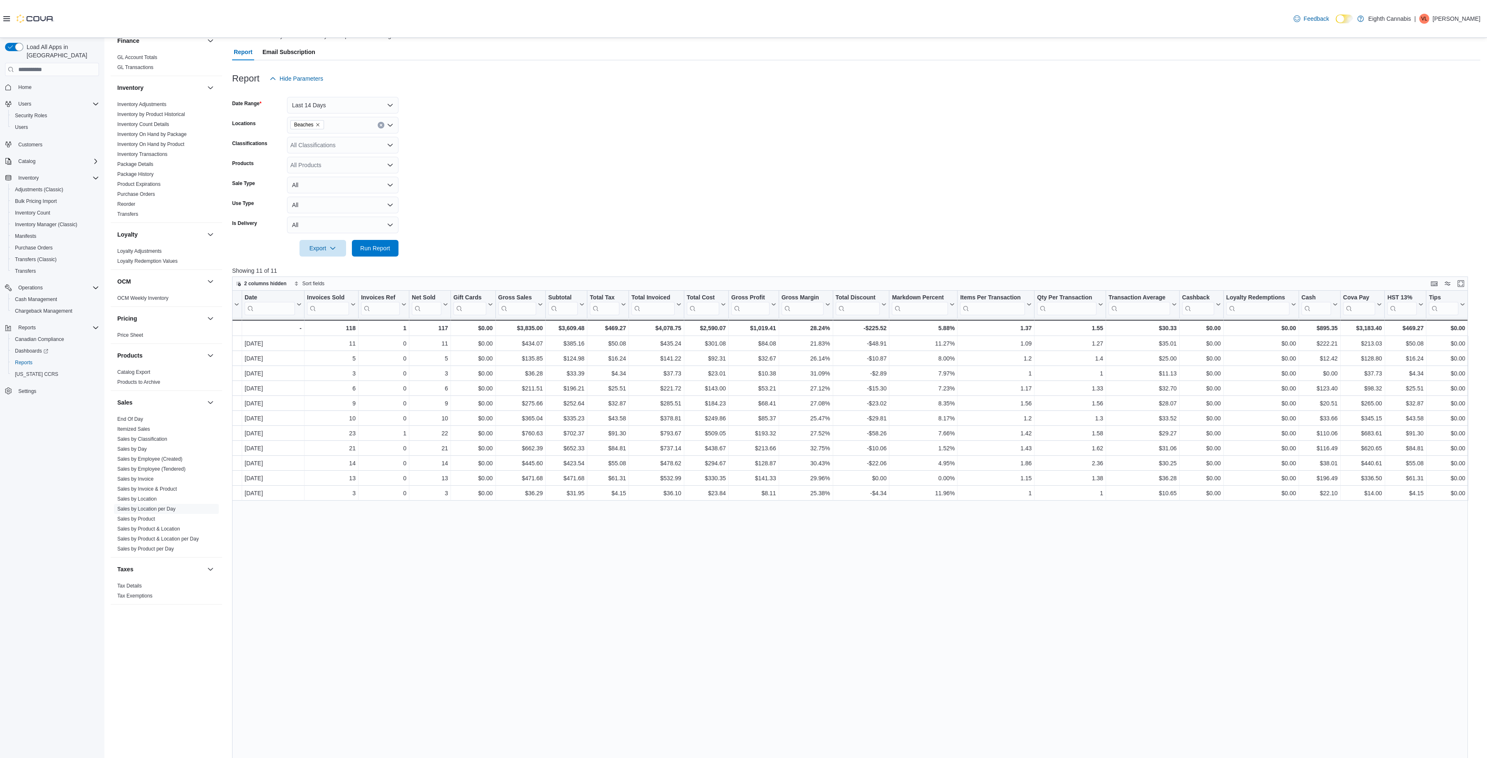
click at [552, 213] on form "Date Range Last 14 Days Locations Beaches Classifications All Classifications P…" at bounding box center [856, 172] width 1248 height 170
click at [312, 247] on span "Export" at bounding box center [322, 248] width 37 height 17
click at [326, 264] on span "Export to Excel" at bounding box center [323, 265] width 37 height 7
drag, startPoint x: 520, startPoint y: 156, endPoint x: 522, endPoint y: 146, distance: 9.5
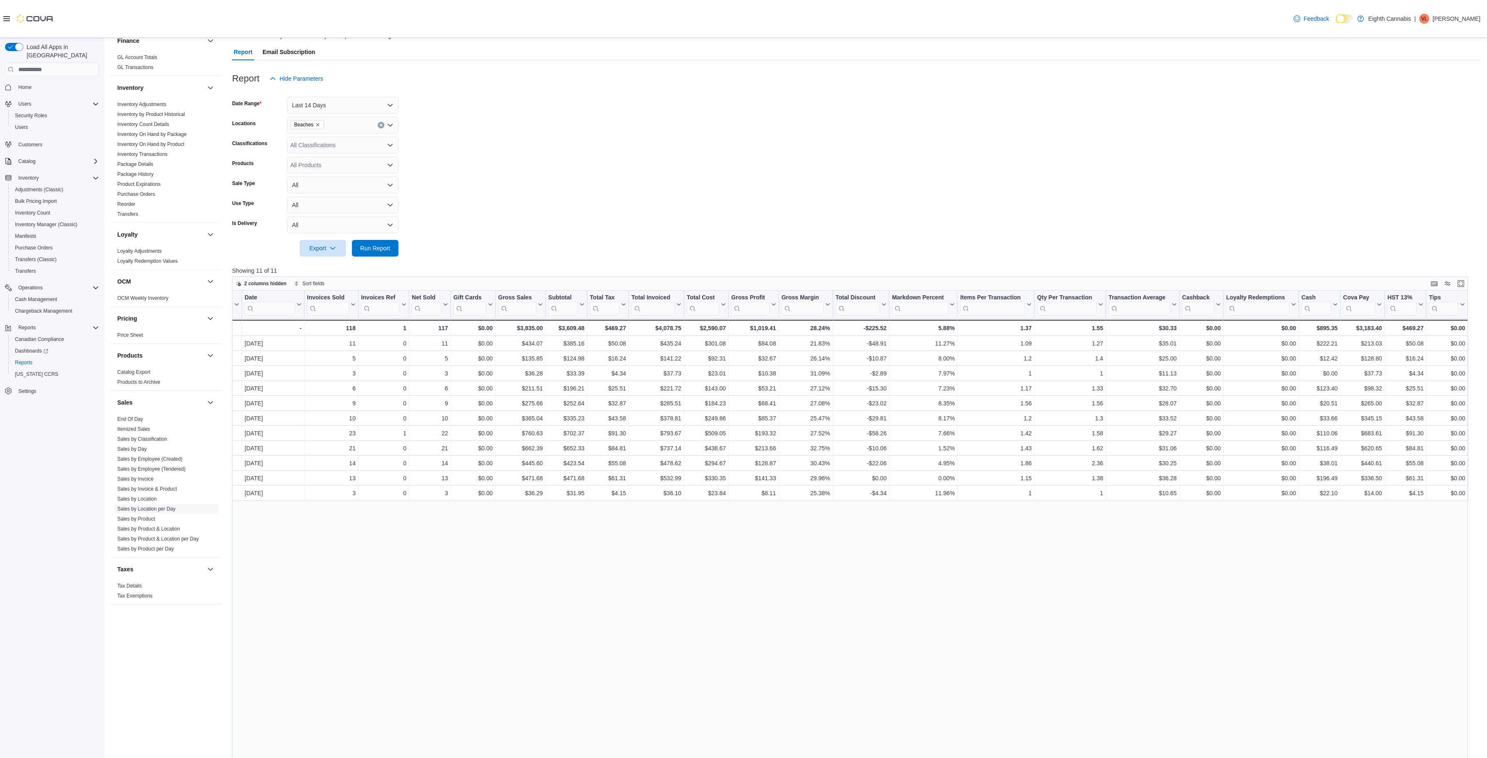
click at [522, 146] on form "Date Range Last 14 Days Locations Beaches Classifications All Classifications P…" at bounding box center [856, 172] width 1248 height 170
